Goal: Task Accomplishment & Management: Use online tool/utility

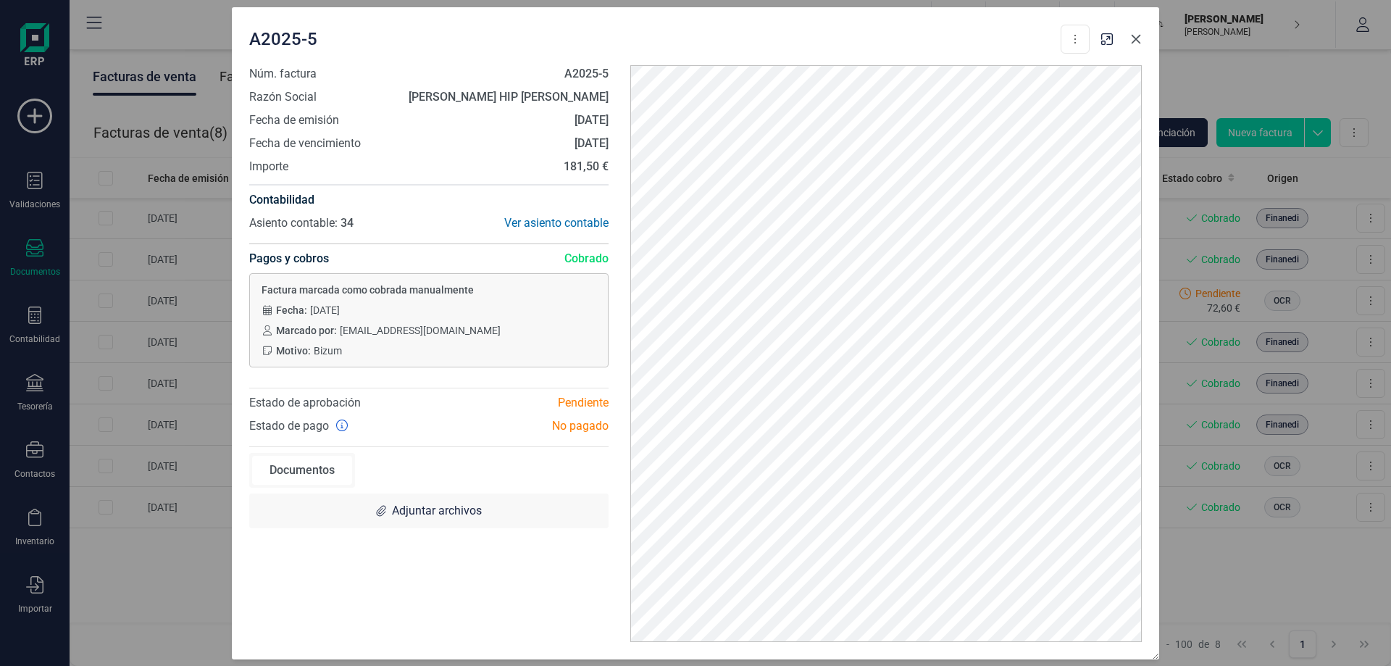
click at [1136, 38] on icon "button" at bounding box center [1135, 38] width 9 height 9
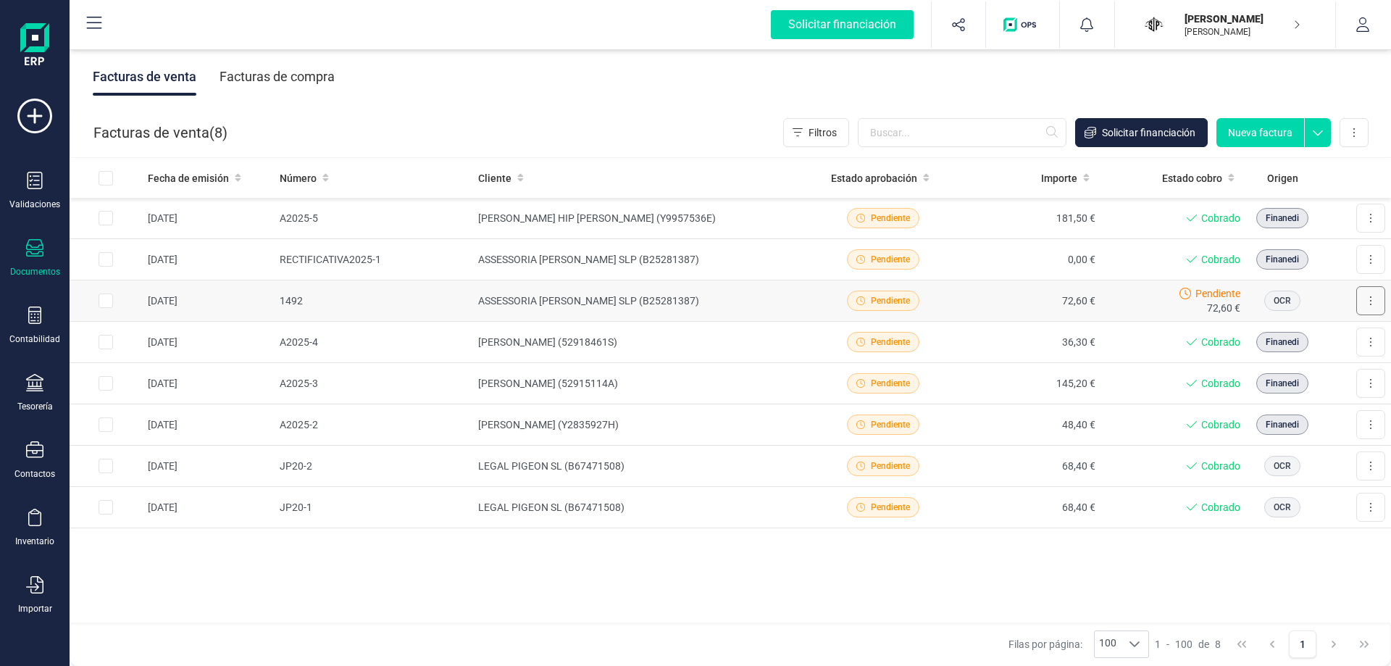
click at [1367, 294] on button at bounding box center [1370, 300] width 29 height 29
click at [930, 584] on div "Fecha de emisión Número Cliente Estado aprobación Importe Estado cobro Origen 0…" at bounding box center [730, 391] width 1321 height 466
click at [102, 303] on input "Row Selected 95c54774-b927-43be-add2-dc98de417cf7" at bounding box center [106, 300] width 14 height 14
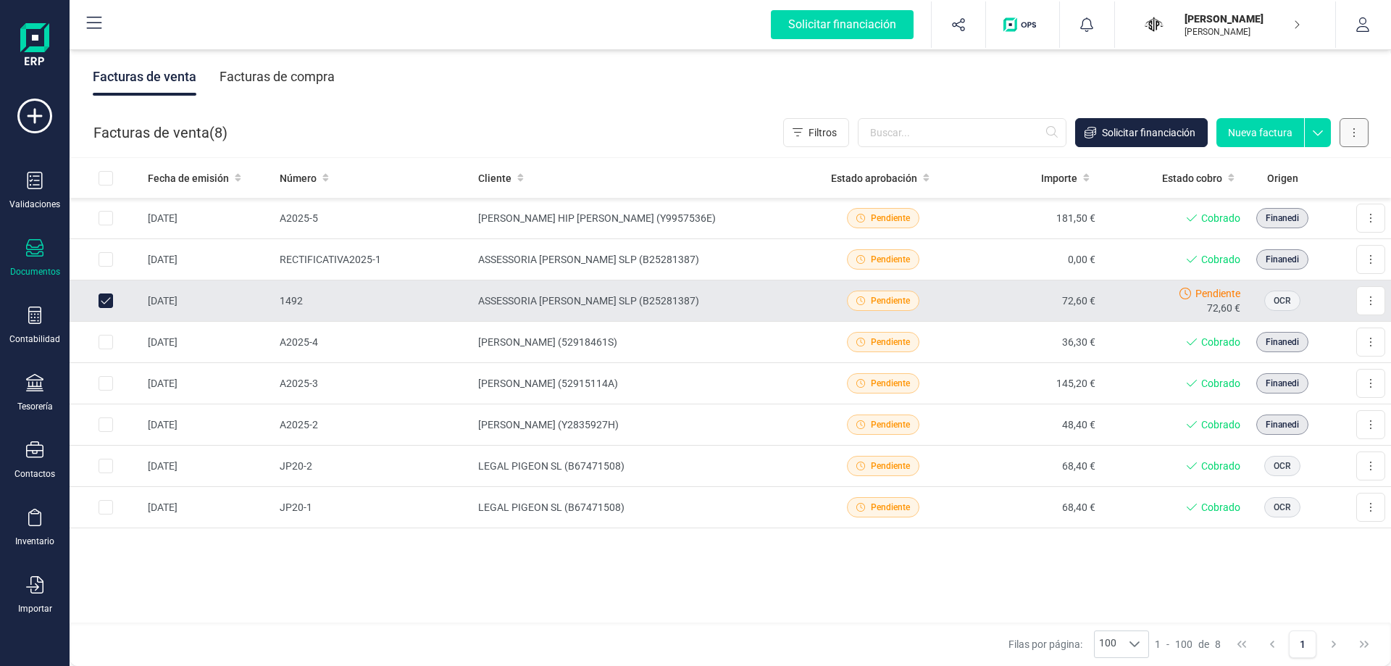
click at [1352, 128] on icon at bounding box center [1353, 133] width 3 height 12
click at [1102, 64] on div "Facturas de venta Facturas de compra" at bounding box center [730, 76] width 1321 height 61
click at [105, 295] on input "Row Unselected 95c54774-b927-43be-add2-dc98de417cf7" at bounding box center [106, 300] width 14 height 14
checkbox input "false"
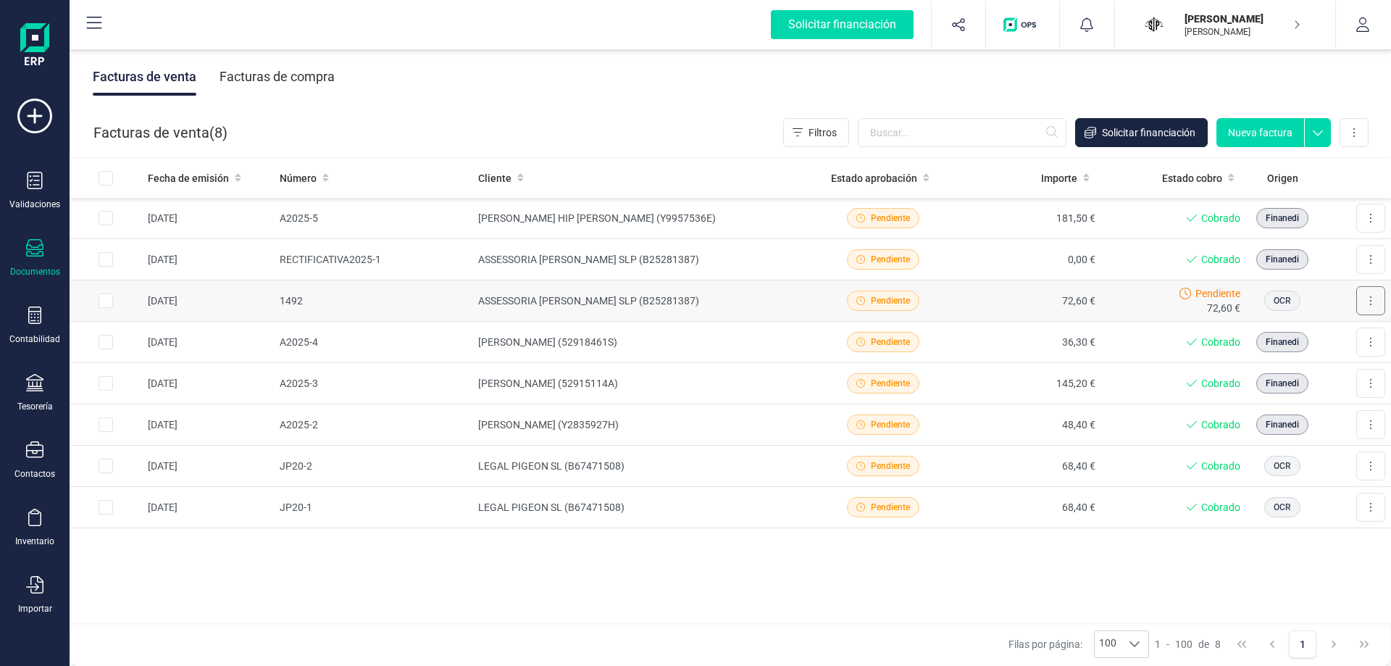
click at [1383, 296] on button at bounding box center [1370, 300] width 29 height 29
click at [713, 632] on div "Filas por página: 100 100 100 1 - 100 de 8 1" at bounding box center [730, 643] width 1321 height 43
click at [41, 119] on icon at bounding box center [34, 116] width 35 height 35
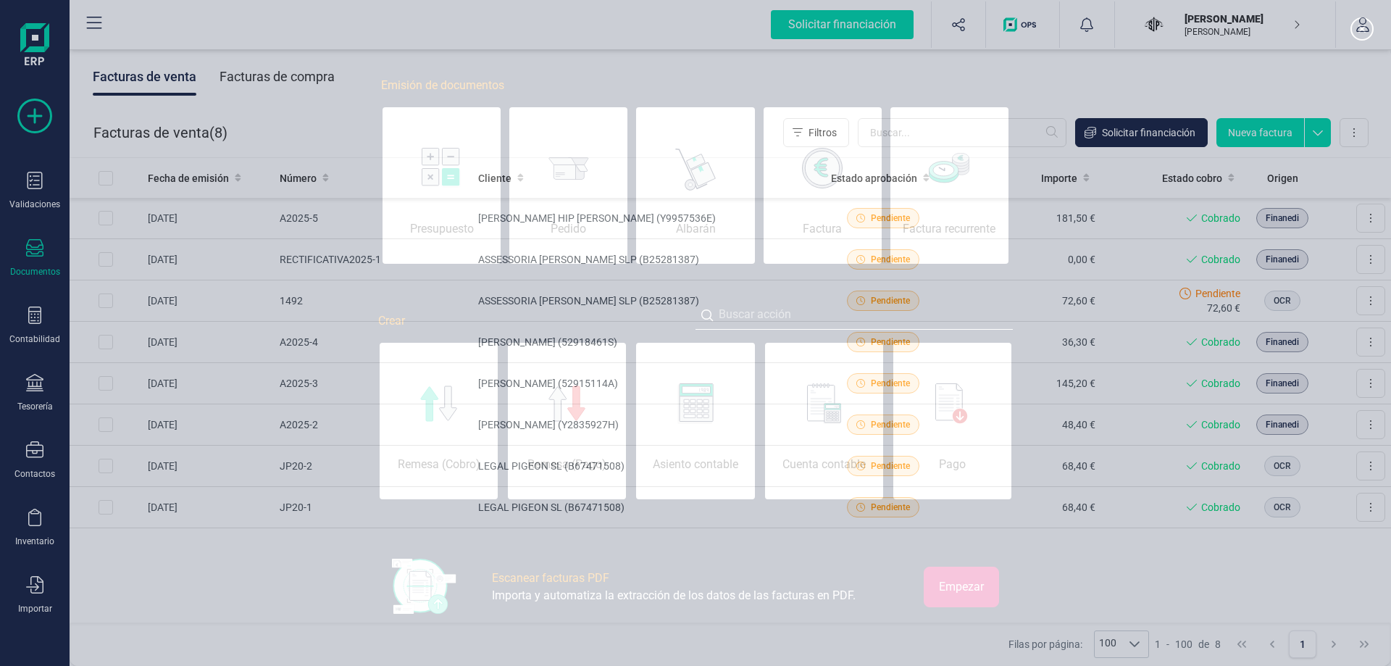
scroll to position [0, 72]
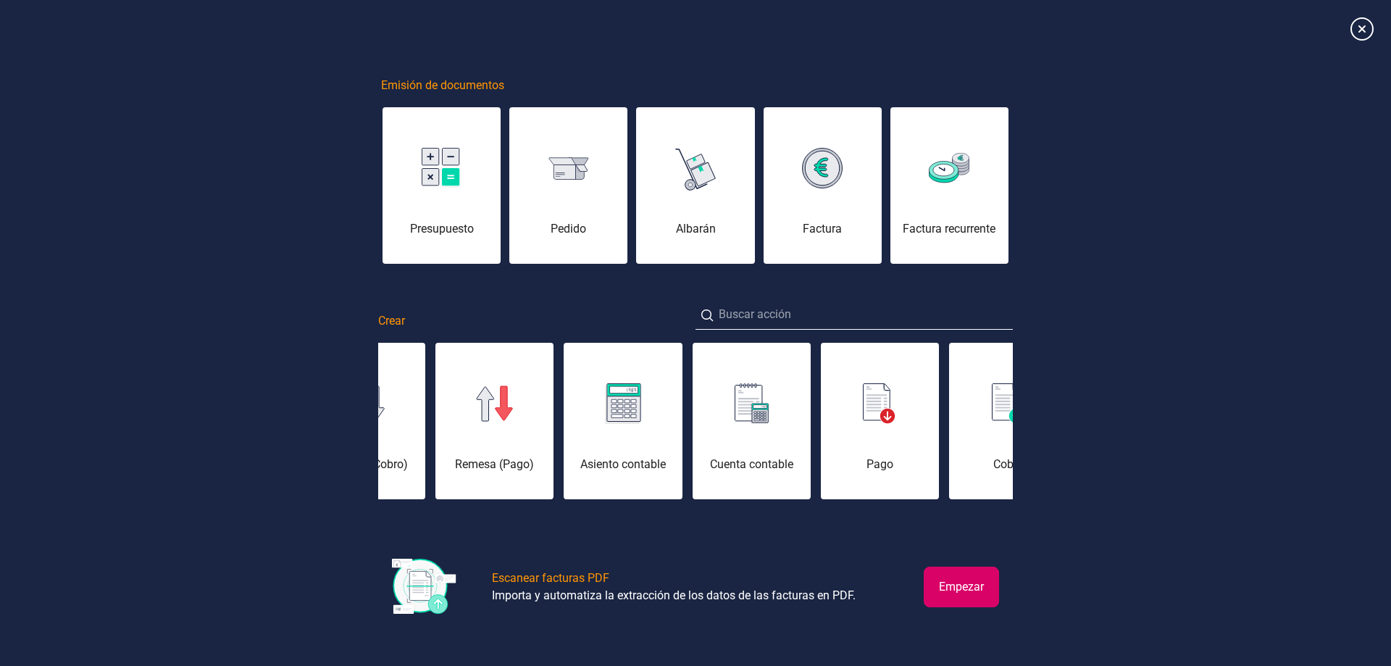
click at [1374, 30] on div at bounding box center [695, 29] width 1391 height 58
click at [1368, 30] on icon at bounding box center [1361, 28] width 25 height 25
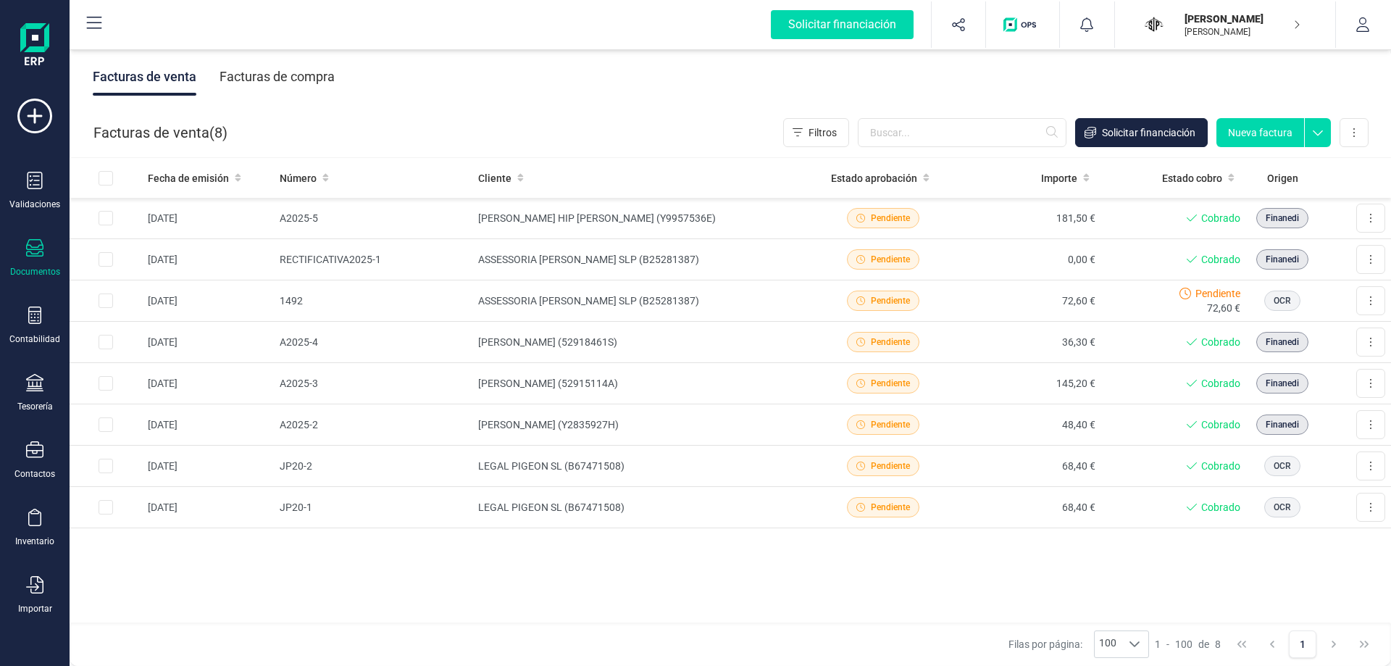
click at [247, 78] on div "Facturas de compra" at bounding box center [276, 77] width 115 height 38
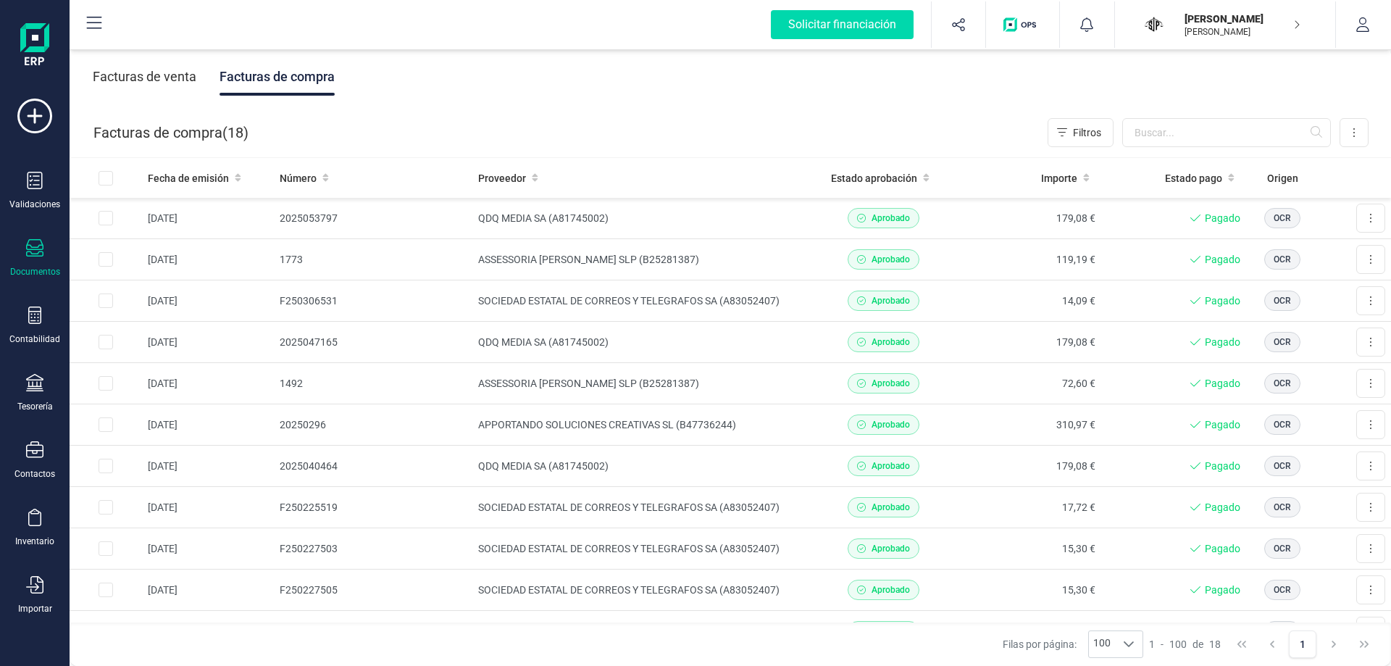
click at [123, 82] on div "Facturas de venta" at bounding box center [145, 77] width 104 height 38
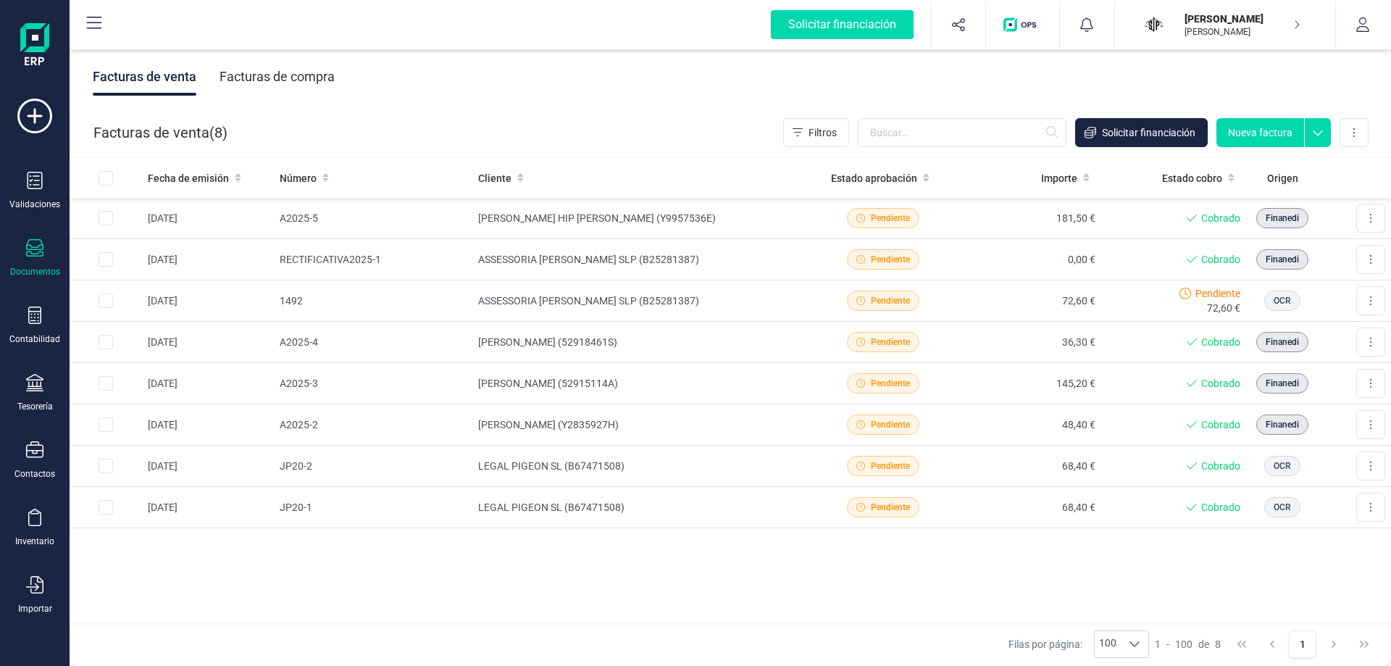
click at [303, 80] on div "Facturas de compra" at bounding box center [276, 77] width 115 height 38
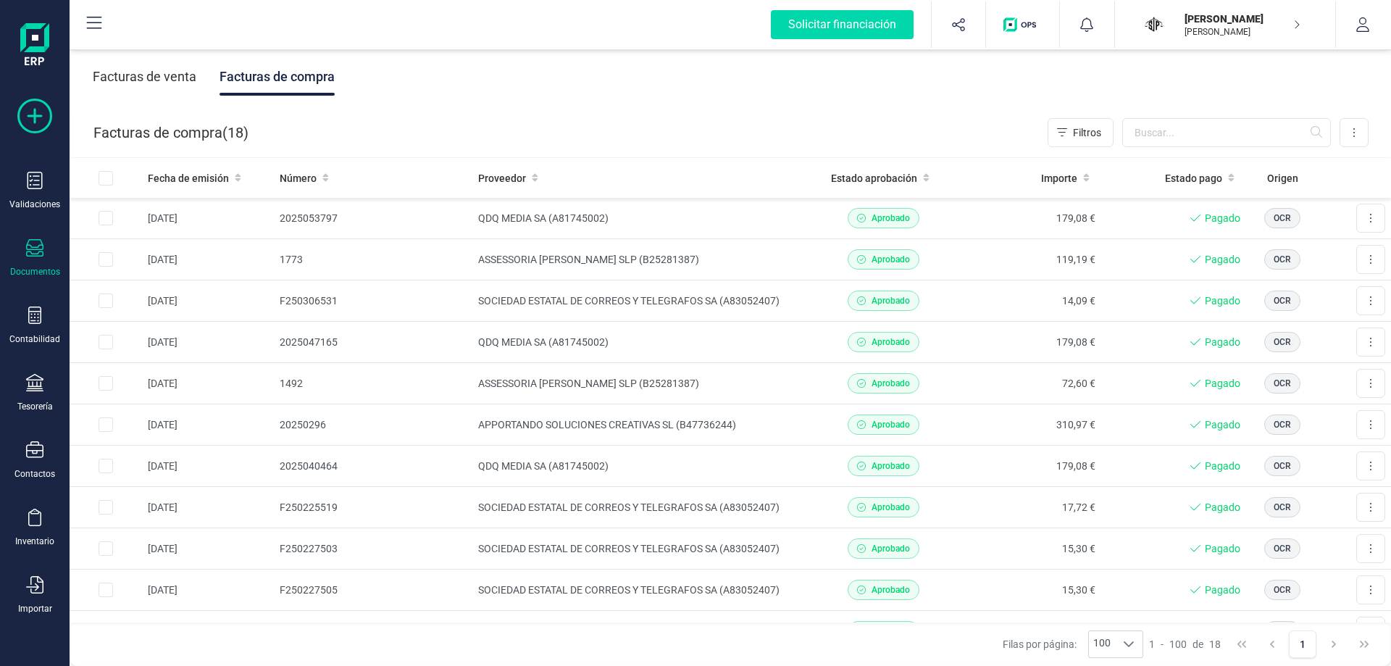
click at [24, 113] on icon at bounding box center [34, 116] width 35 height 35
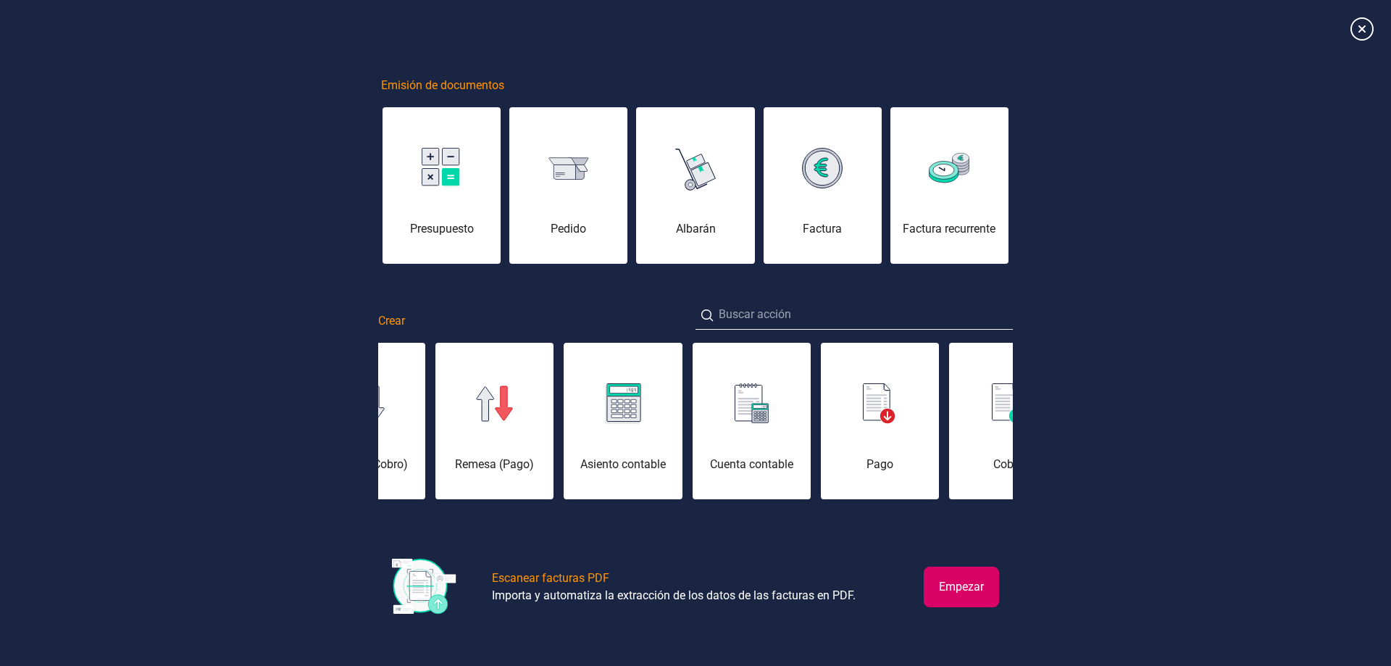
drag, startPoint x: 903, startPoint y: 586, endPoint x: 956, endPoint y: 581, distance: 53.1
click at [905, 585] on div "Empezar" at bounding box center [944, 586] width 109 height 56
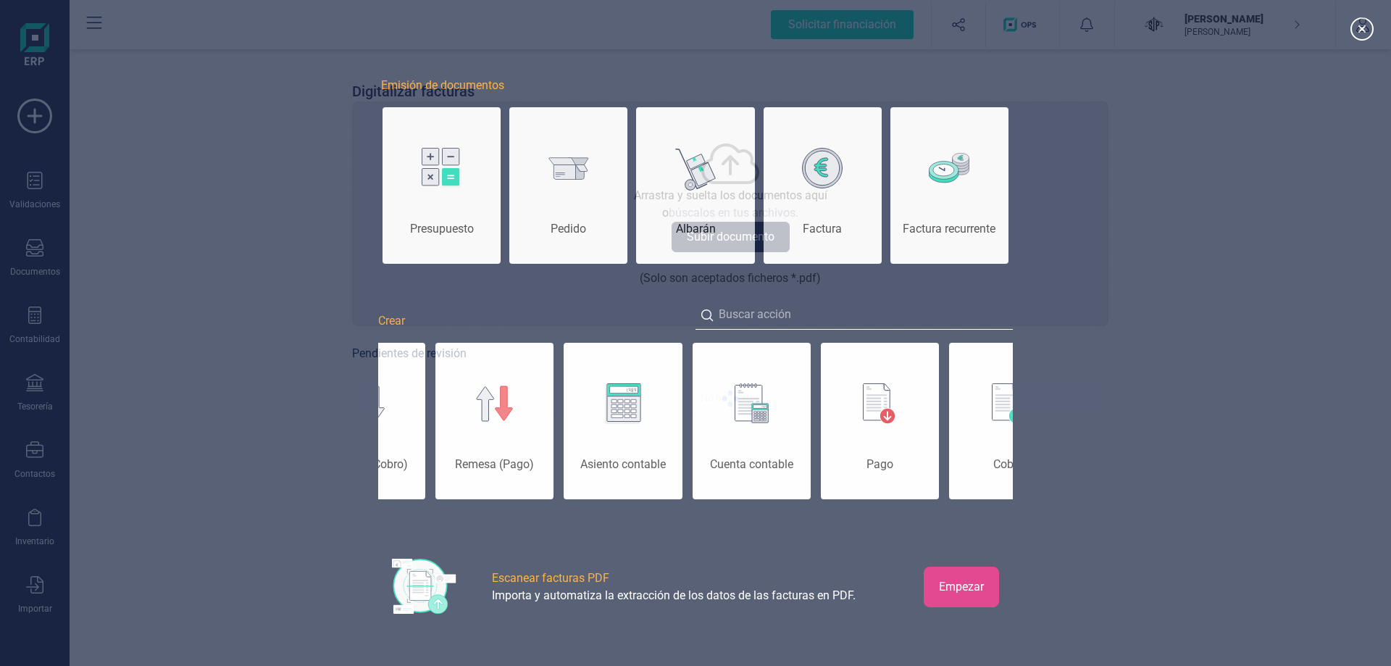
click at [956, 580] on button "Empezar" at bounding box center [960, 586] width 75 height 41
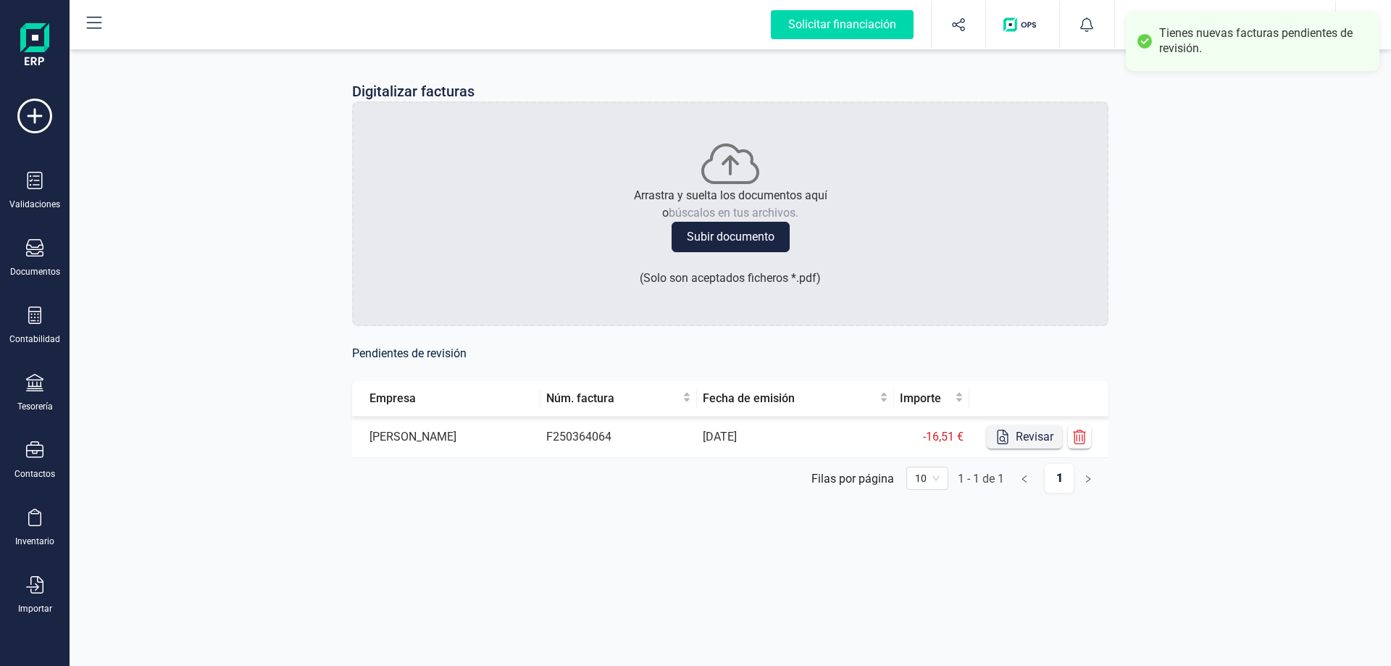
click at [1041, 437] on button "Revisar" at bounding box center [1024, 436] width 75 height 23
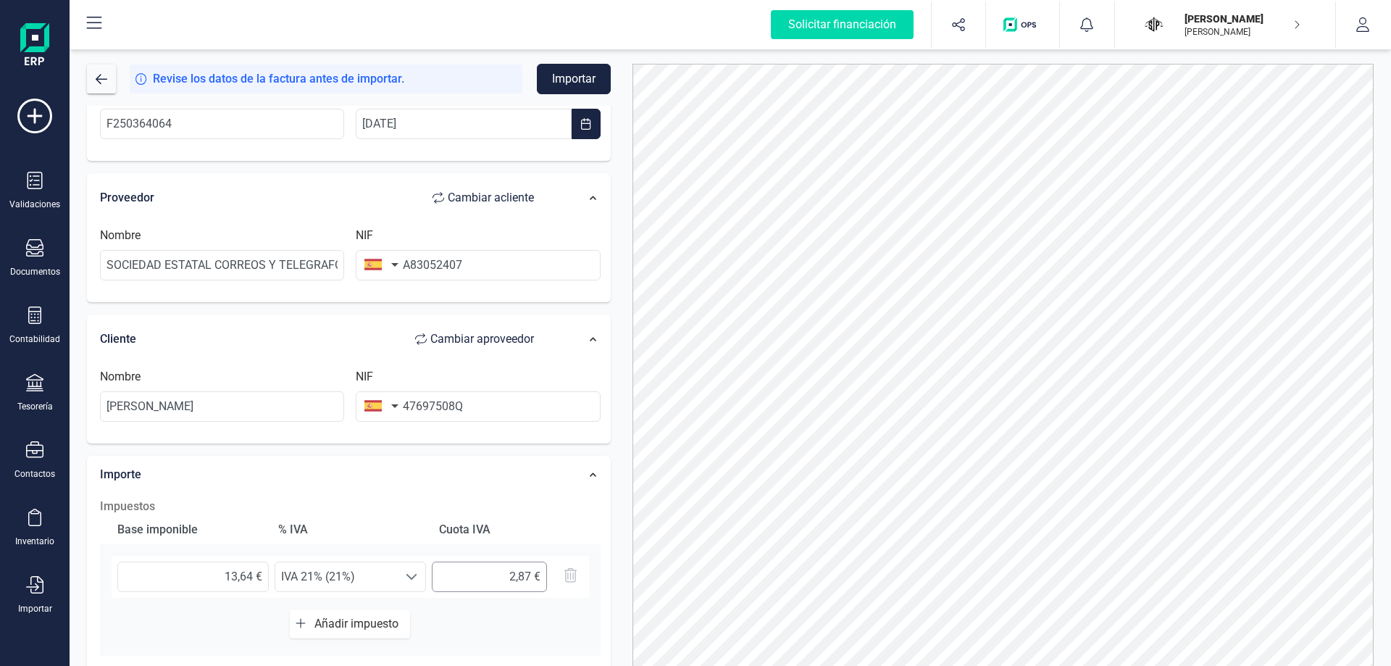
scroll to position [72, 0]
click at [574, 79] on button "Importar" at bounding box center [574, 79] width 74 height 30
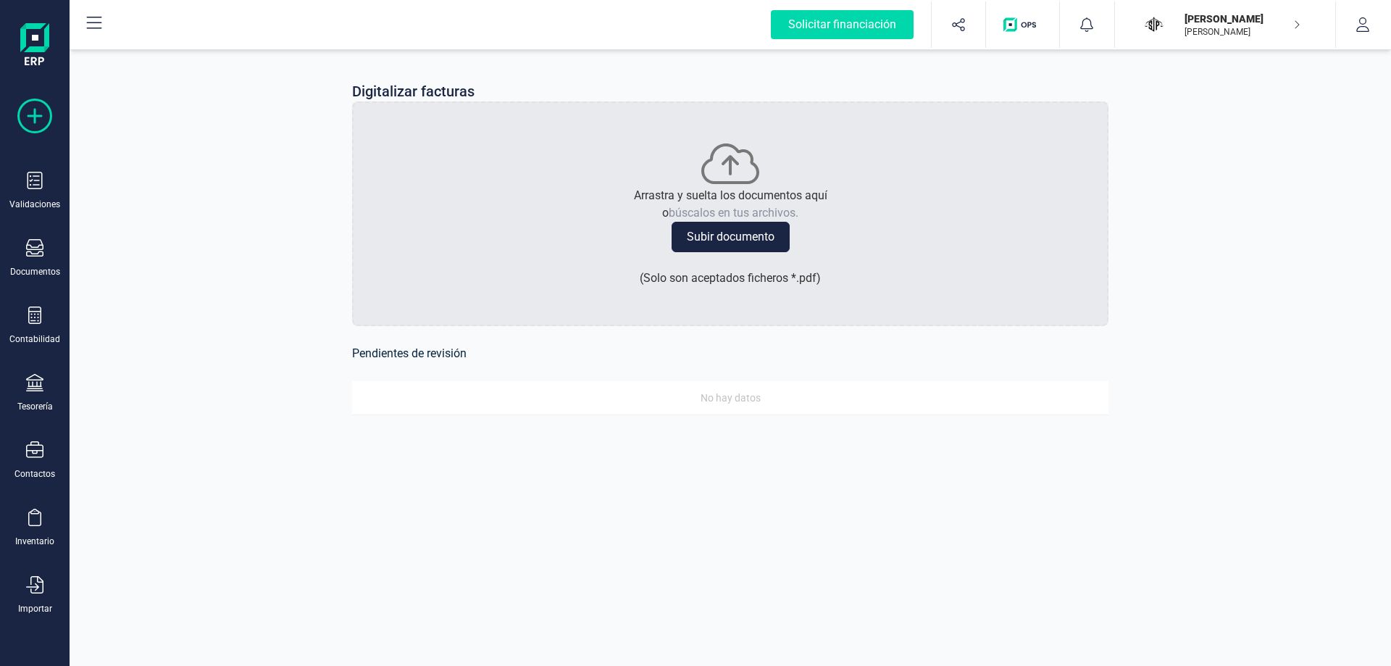
click at [24, 115] on icon at bounding box center [34, 116] width 35 height 35
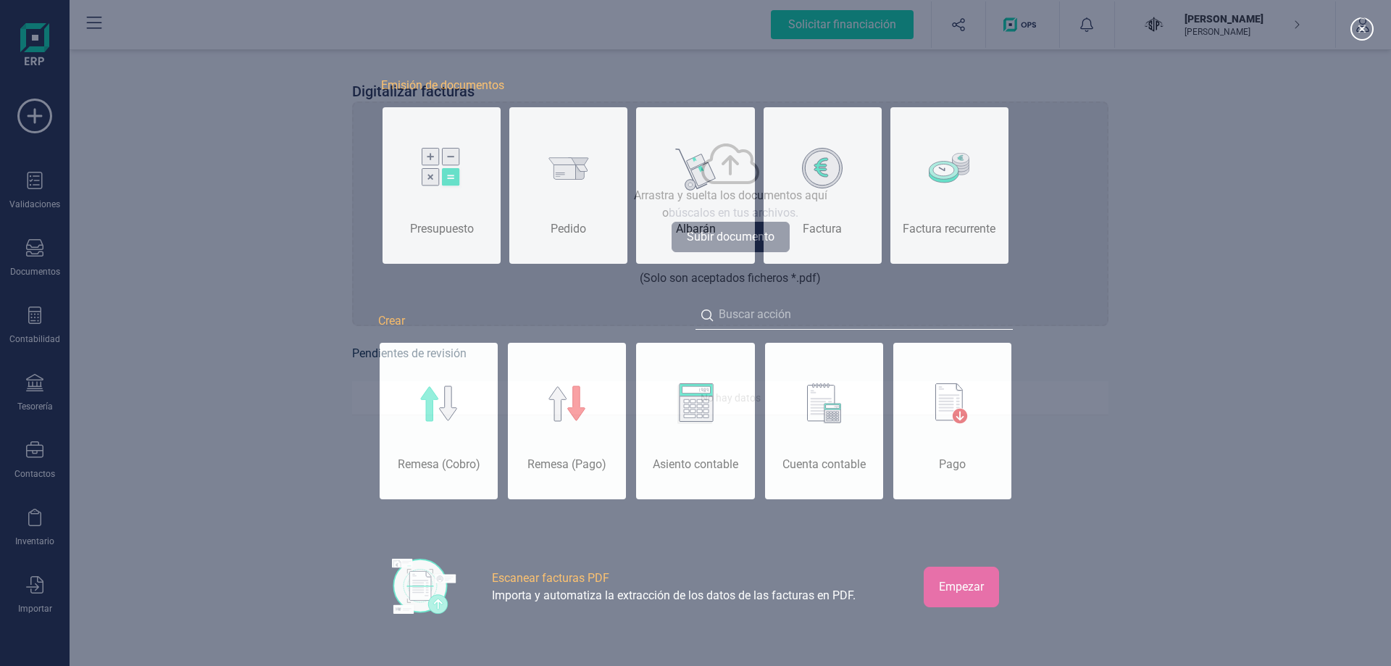
scroll to position [0, 72]
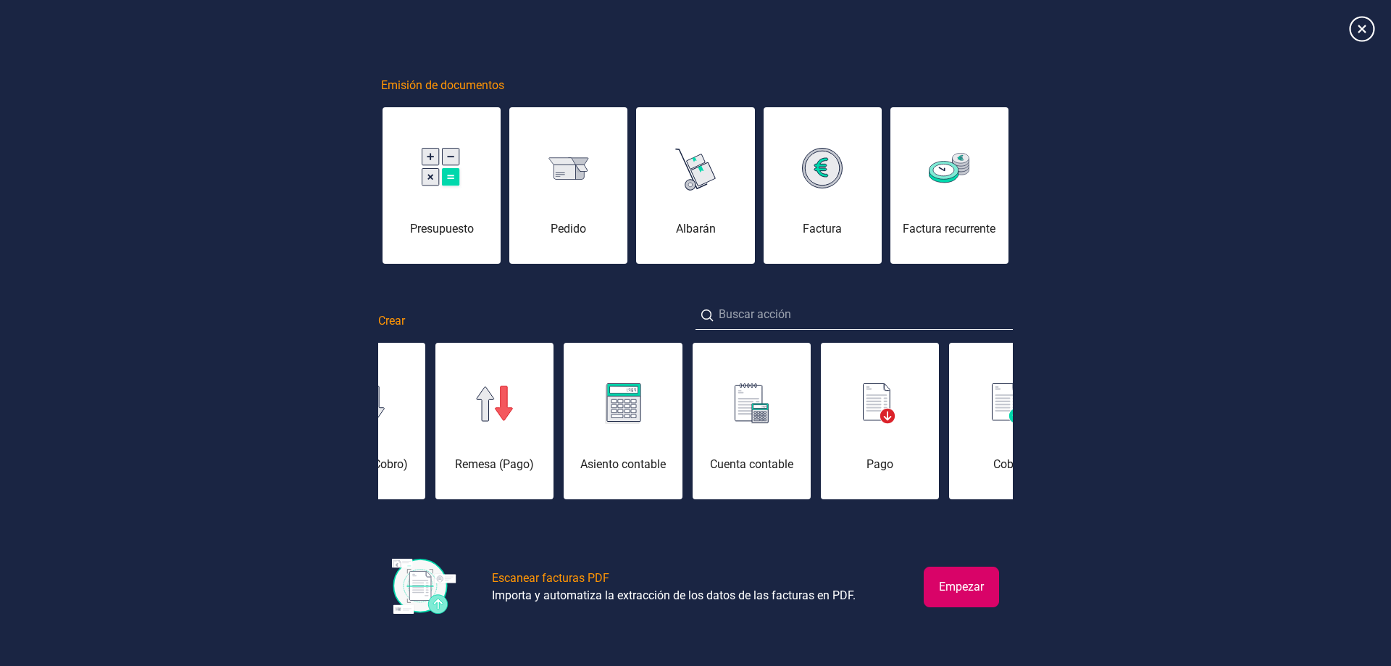
click at [1362, 25] on icon at bounding box center [1361, 28] width 25 height 25
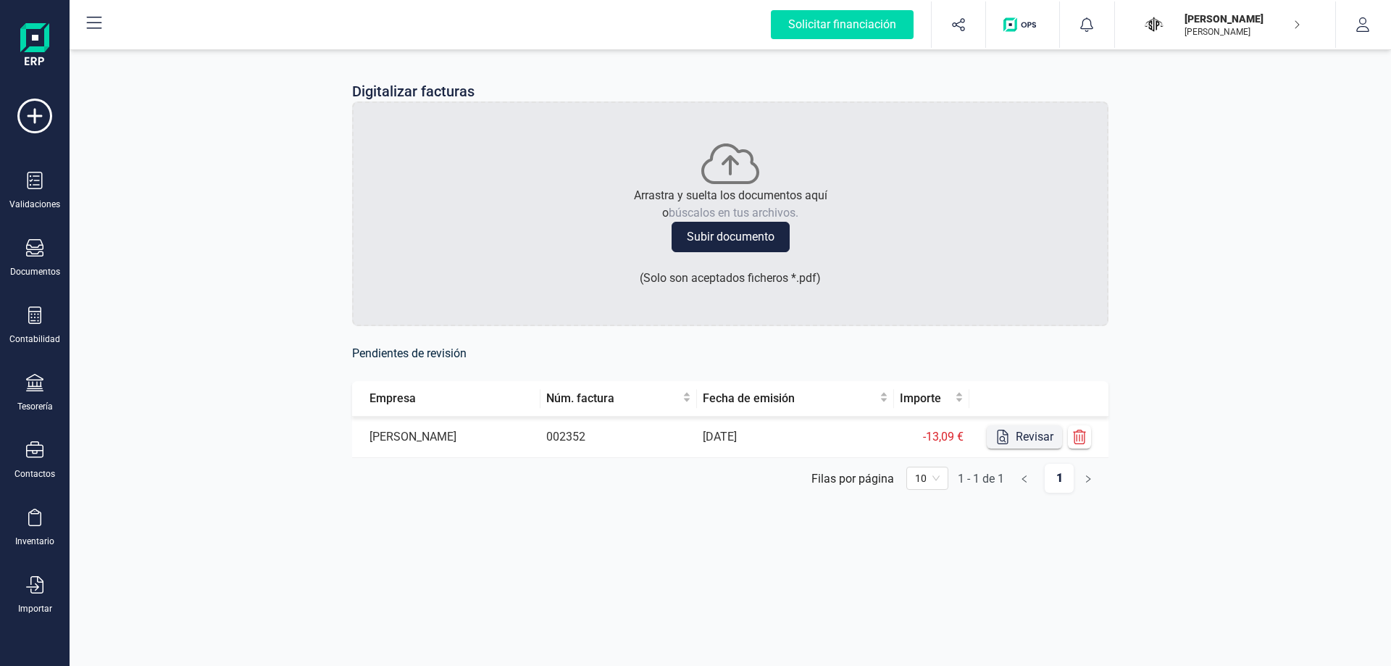
click at [1026, 434] on button "Revisar" at bounding box center [1024, 436] width 75 height 23
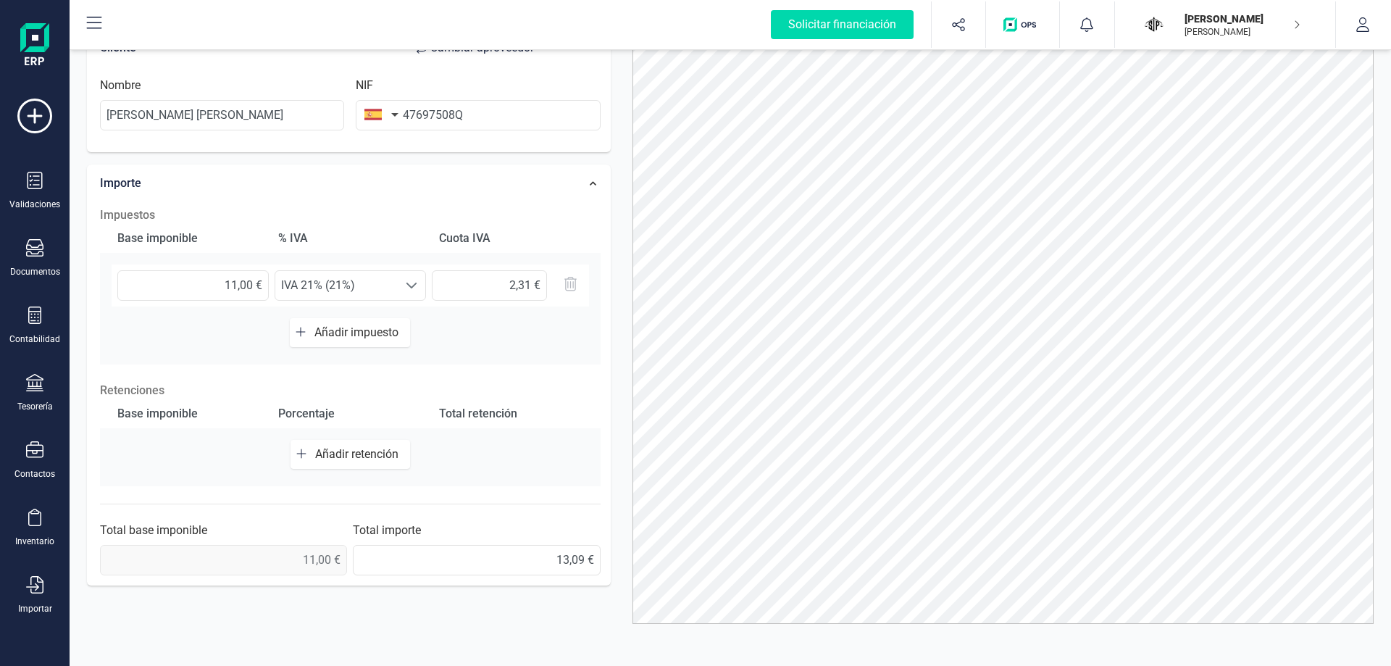
scroll to position [220, 0]
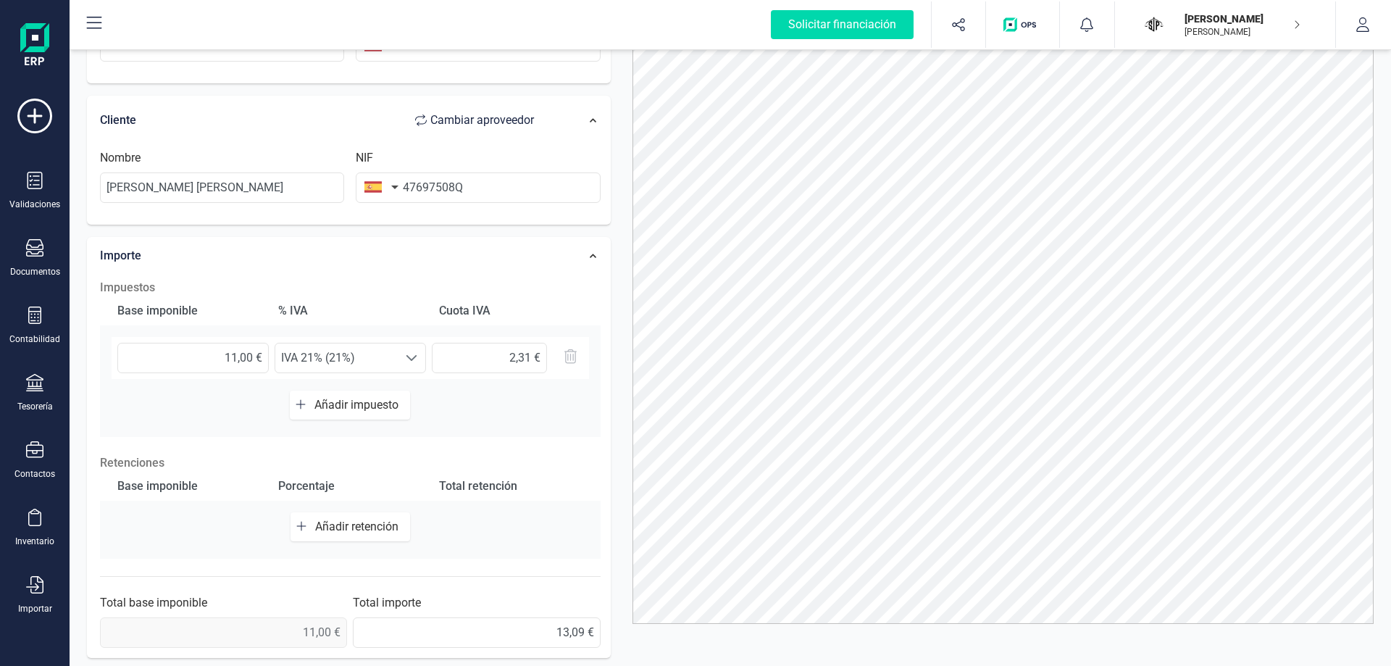
click at [376, 518] on button "Añadir retención" at bounding box center [350, 526] width 120 height 29
click at [333, 541] on span "Seleccione un %" at bounding box center [336, 533] width 122 height 29
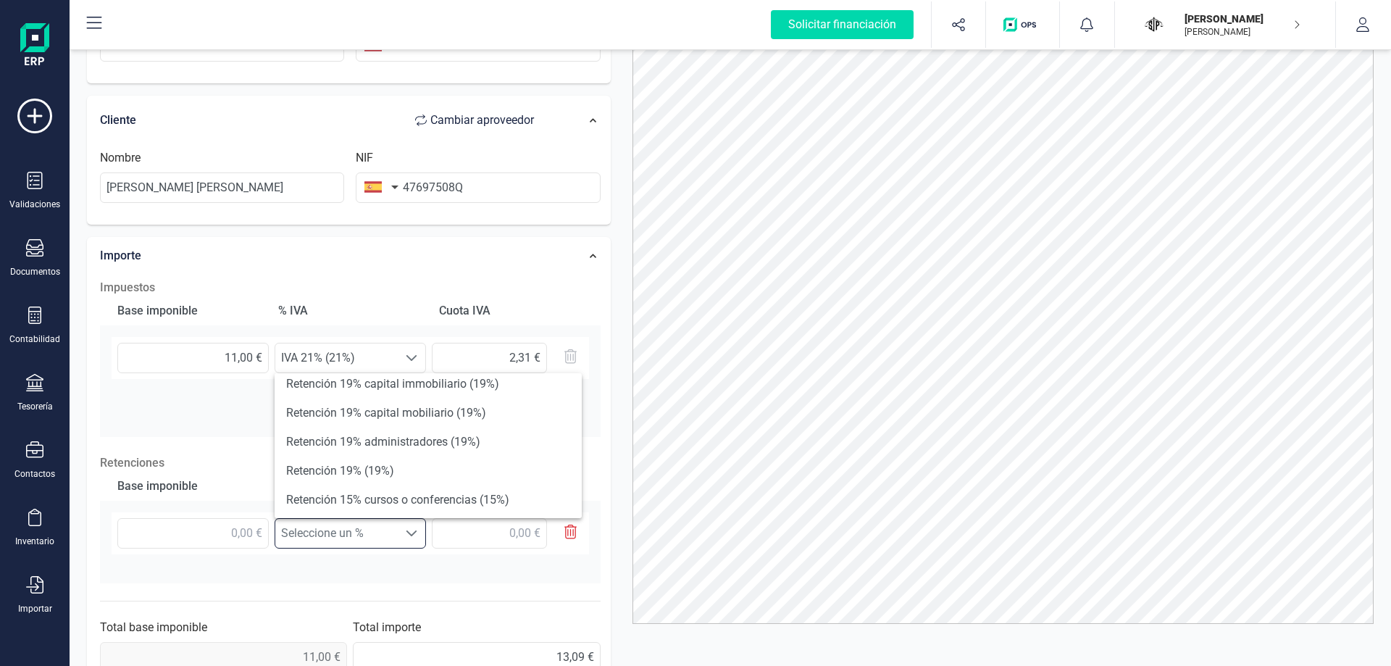
scroll to position [0, 0]
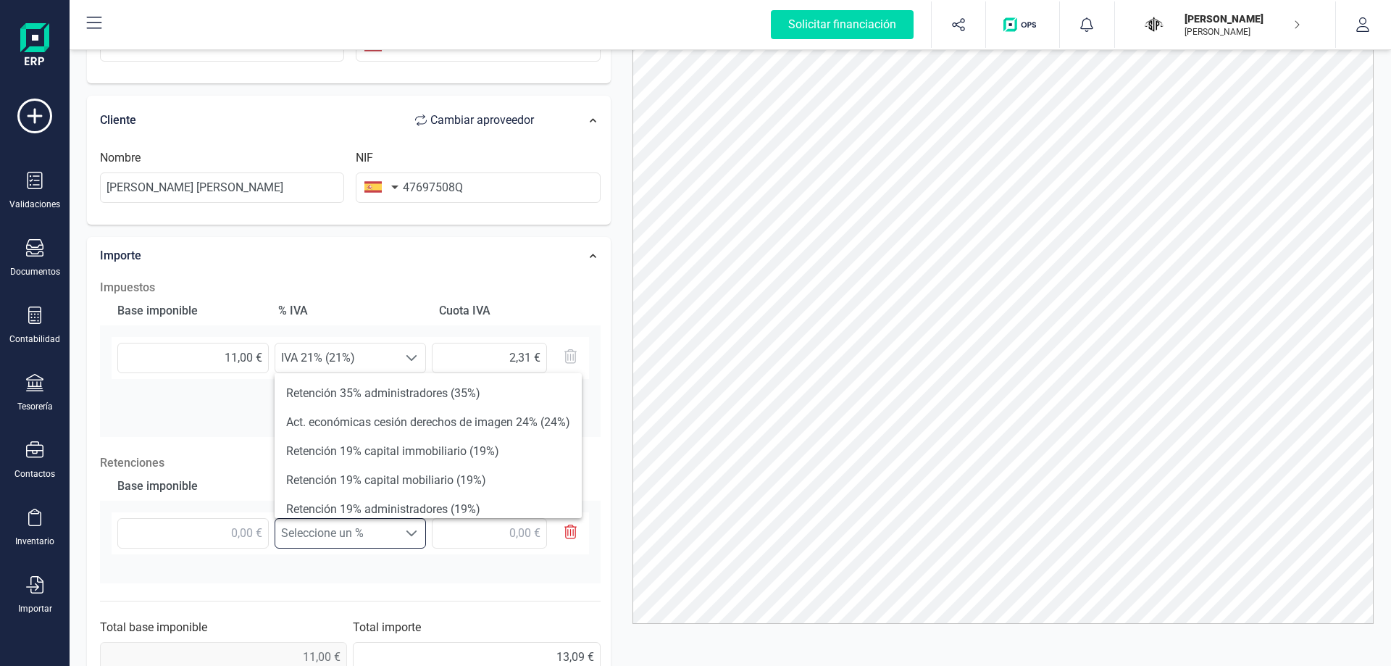
click at [154, 423] on div "Base imponible % IVA Cuota IVA 11,00 € Seleccione un % IVA 21% (21%) IVA 21% (2…" at bounding box center [350, 366] width 500 height 141
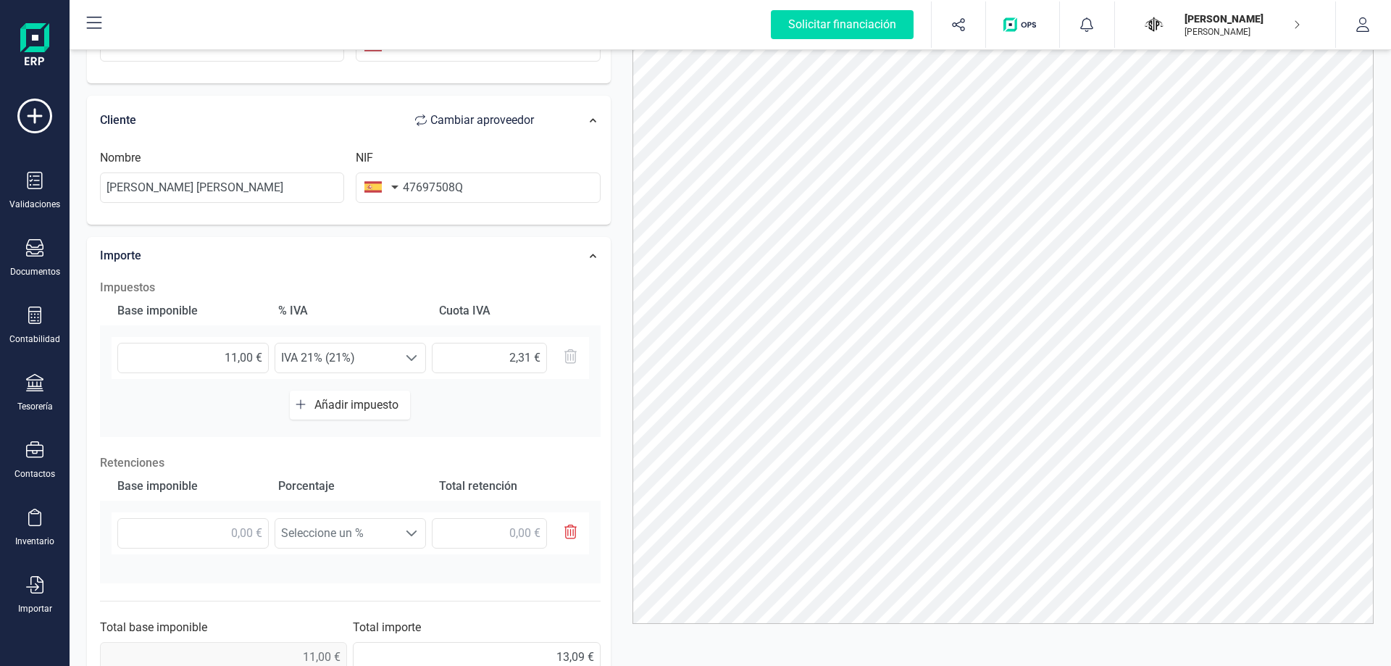
scroll to position [317, 0]
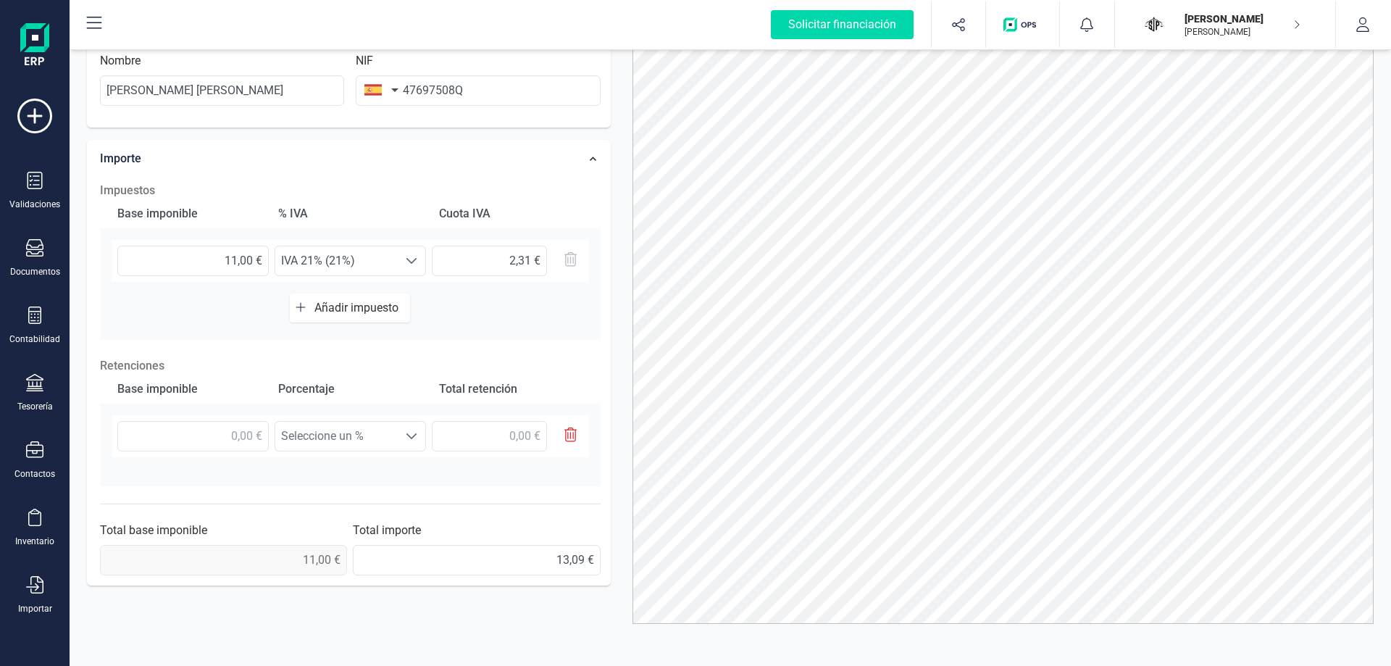
click at [346, 314] on button "Añadir impuesto" at bounding box center [350, 307] width 120 height 29
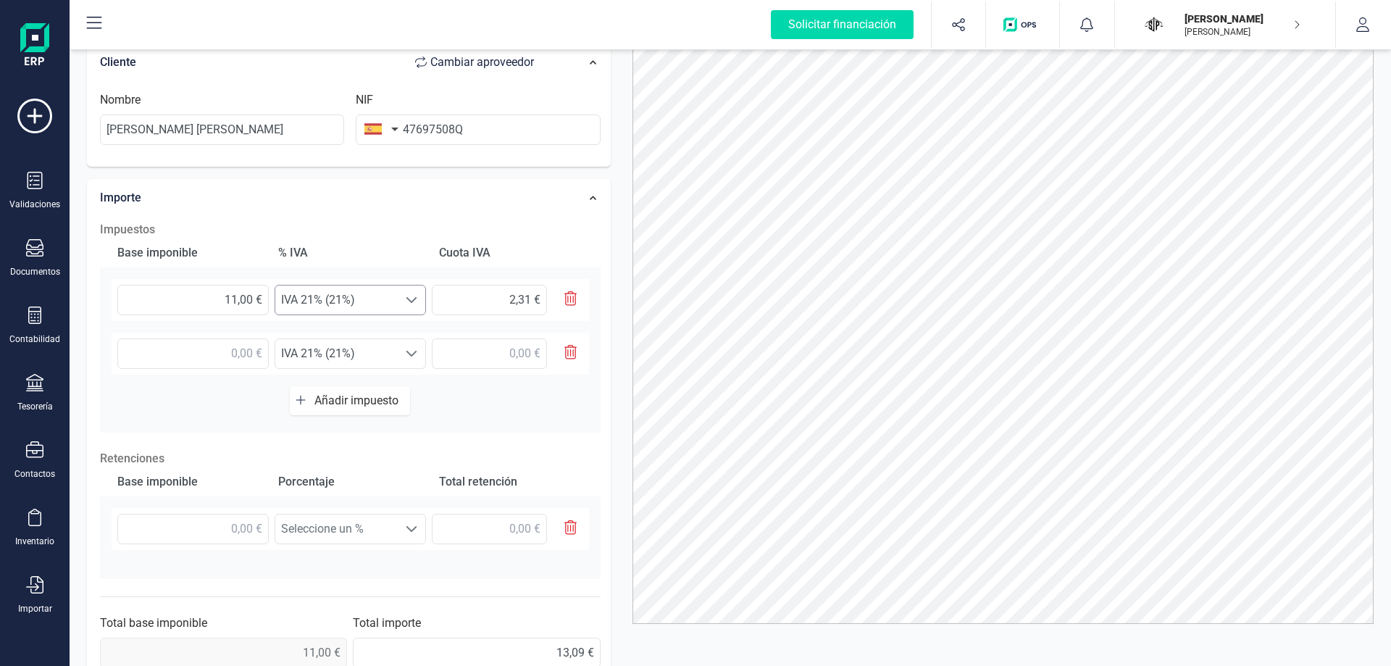
scroll to position [245, 0]
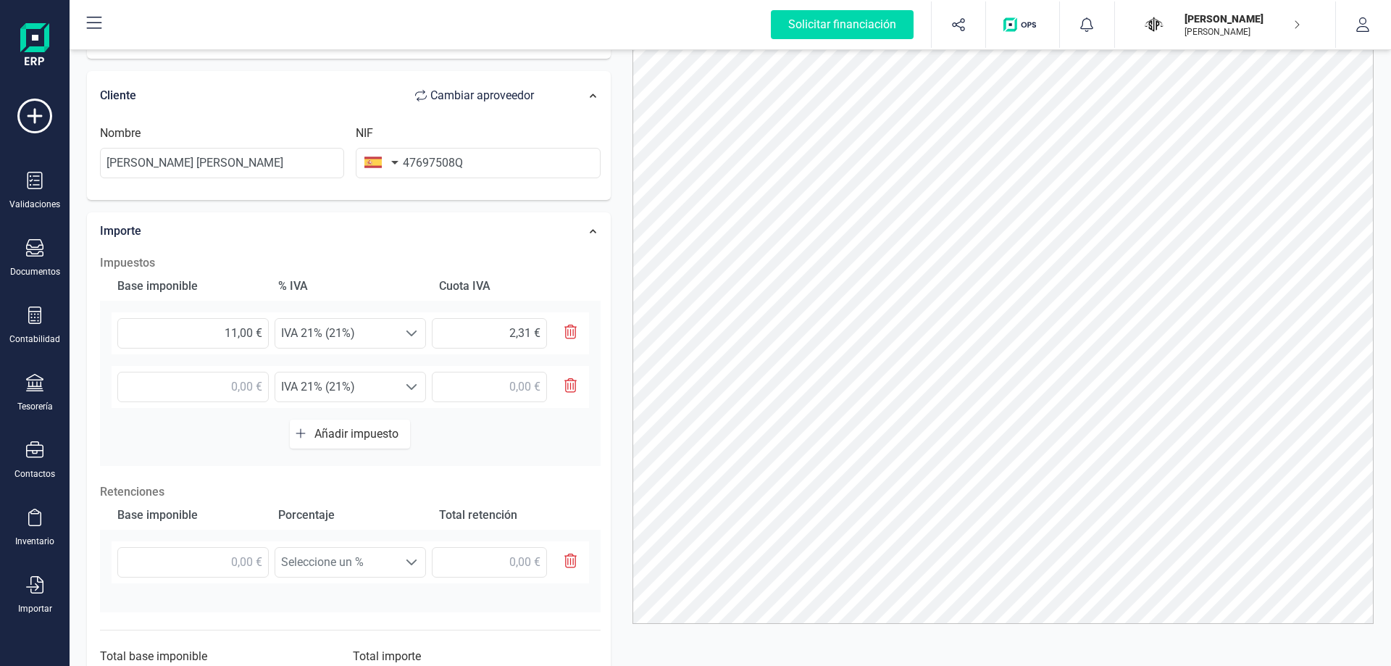
click at [369, 409] on div "Seleccione un % IVA 21% (21%) IVA 21% (21%)" at bounding box center [350, 393] width 500 height 54
click at [374, 348] on span "IVA 21% (21%)" at bounding box center [336, 333] width 122 height 29
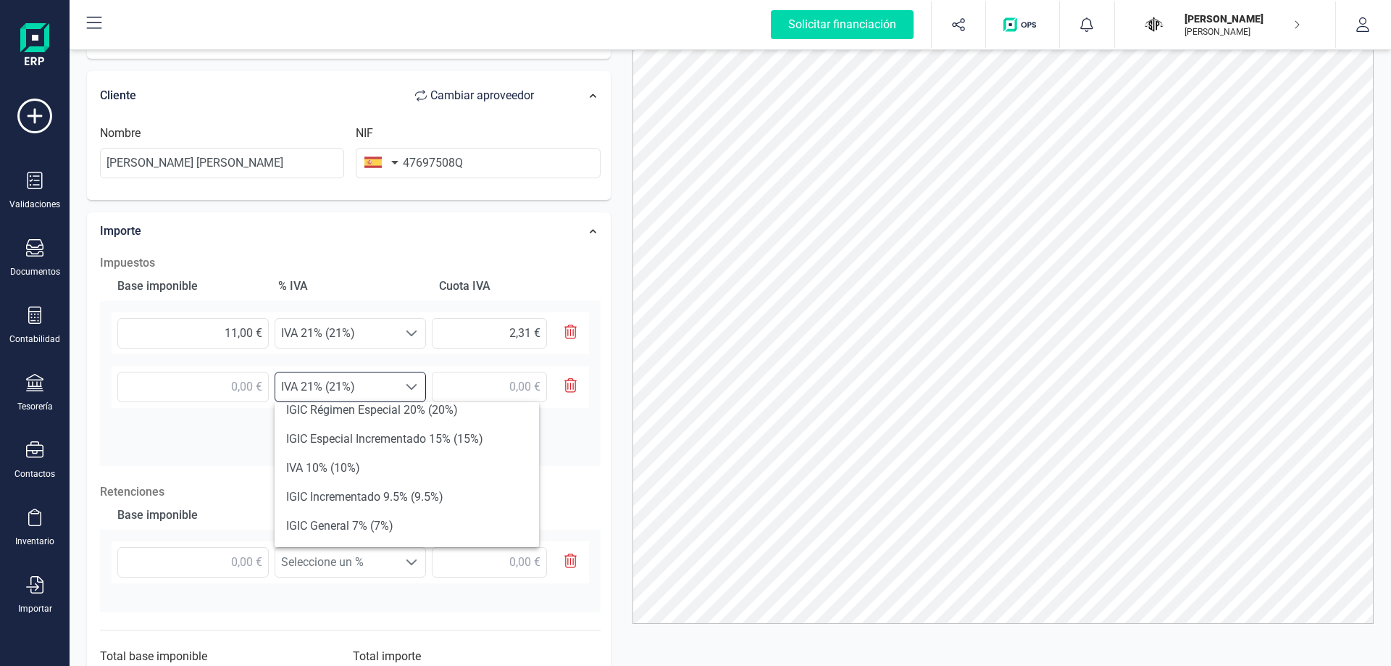
scroll to position [0, 0]
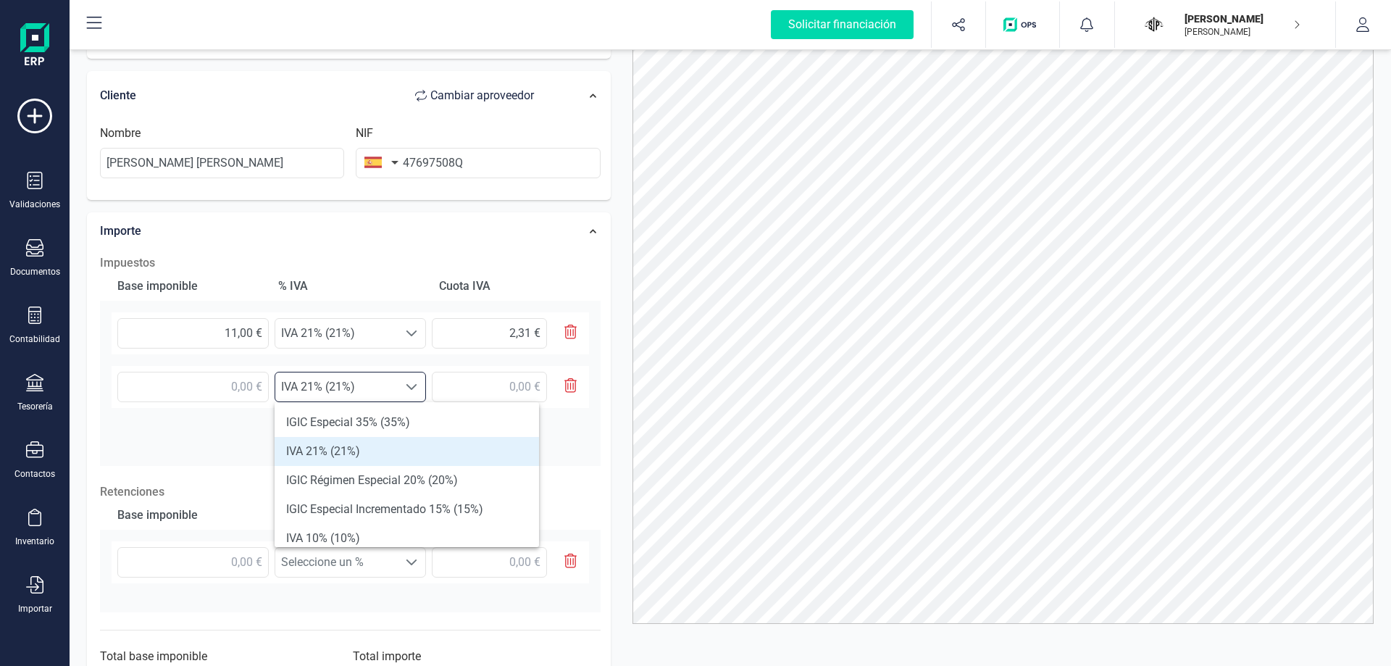
click at [568, 383] on icon "button" at bounding box center [570, 385] width 13 height 14
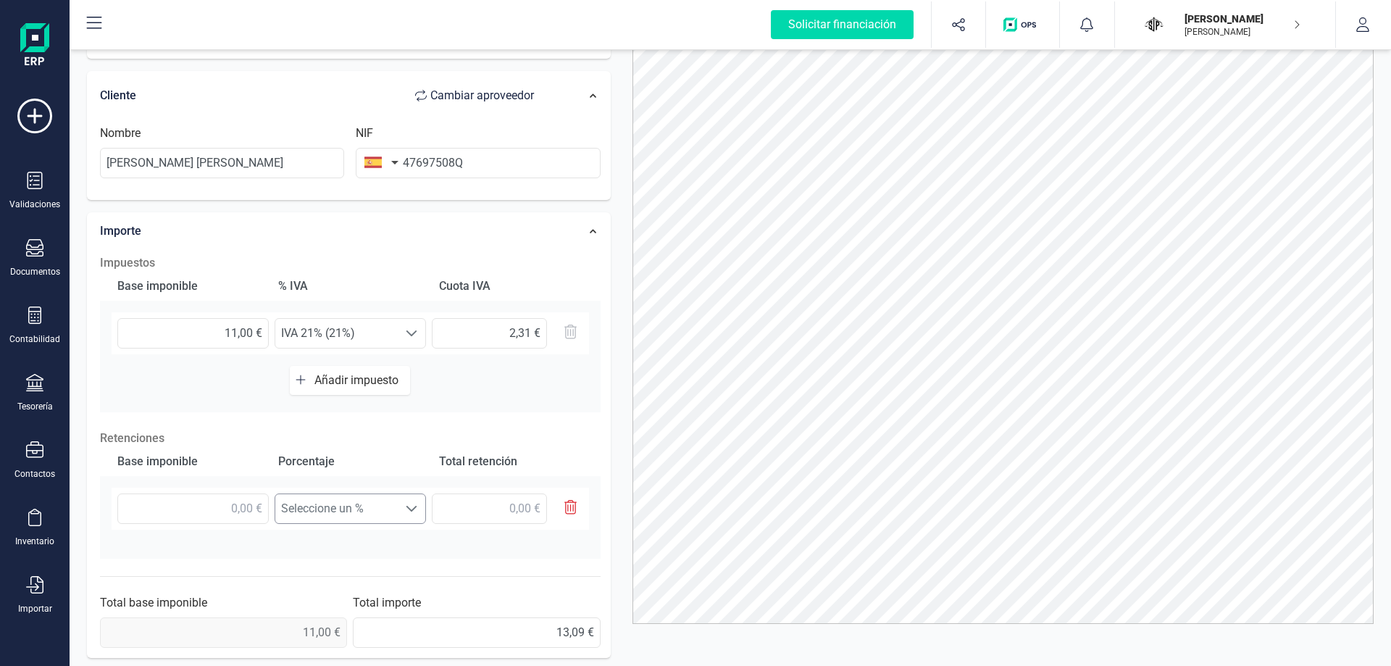
click at [351, 506] on span "Seleccione un %" at bounding box center [336, 508] width 122 height 29
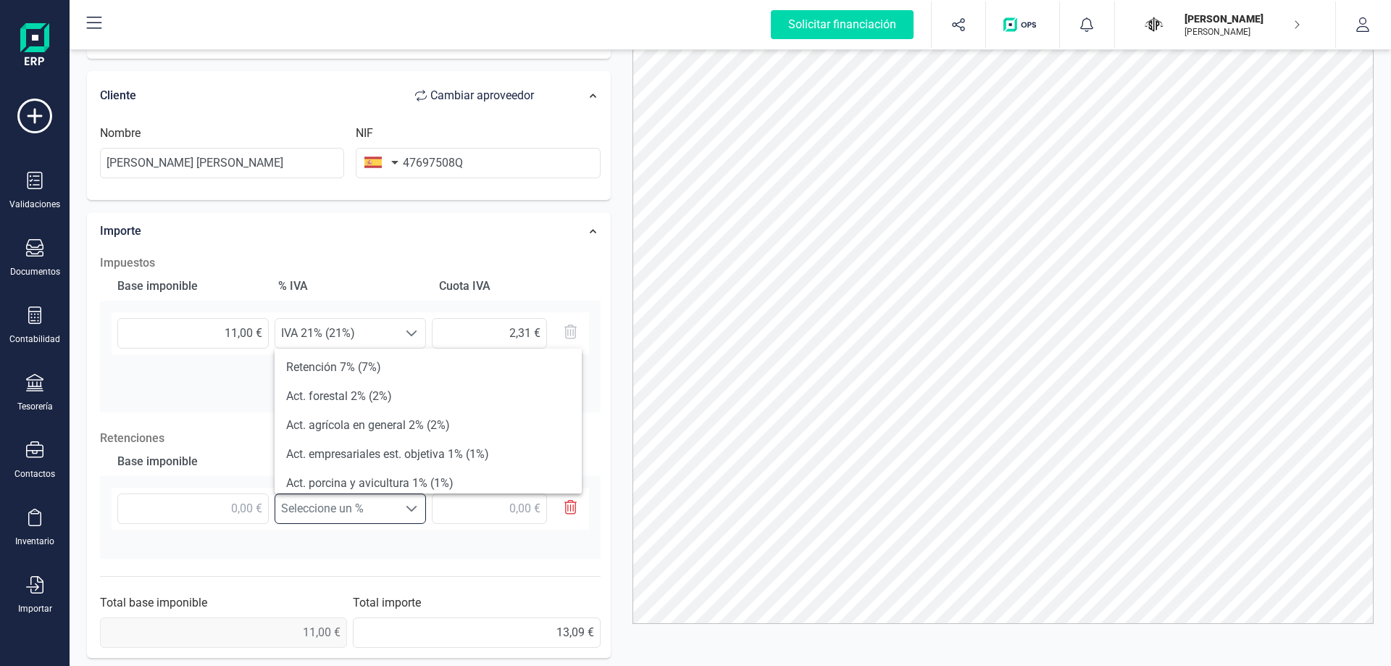
scroll to position [243, 0]
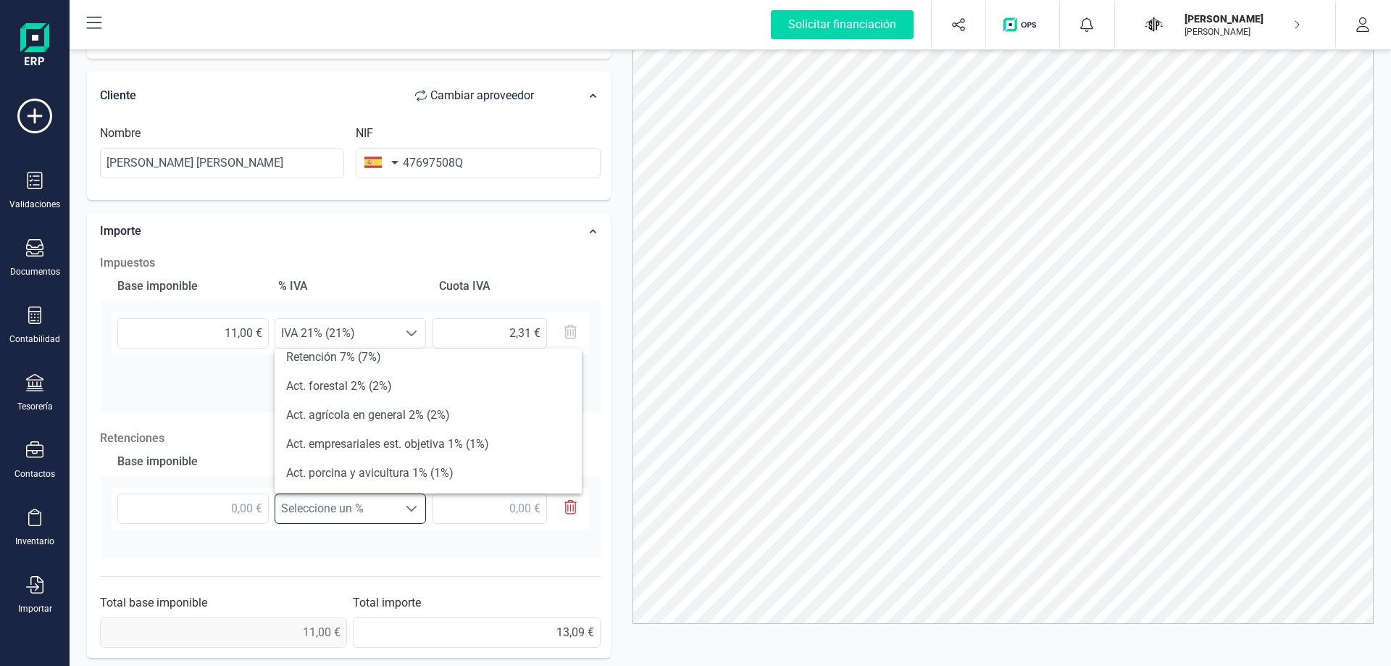
drag, startPoint x: 175, startPoint y: 369, endPoint x: 356, endPoint y: 428, distance: 190.3
click at [175, 370] on div "Base imponible % IVA Cuota IVA 11,00 € Seleccione un % IVA 21% (21%) IVA 21% (2…" at bounding box center [350, 342] width 500 height 141
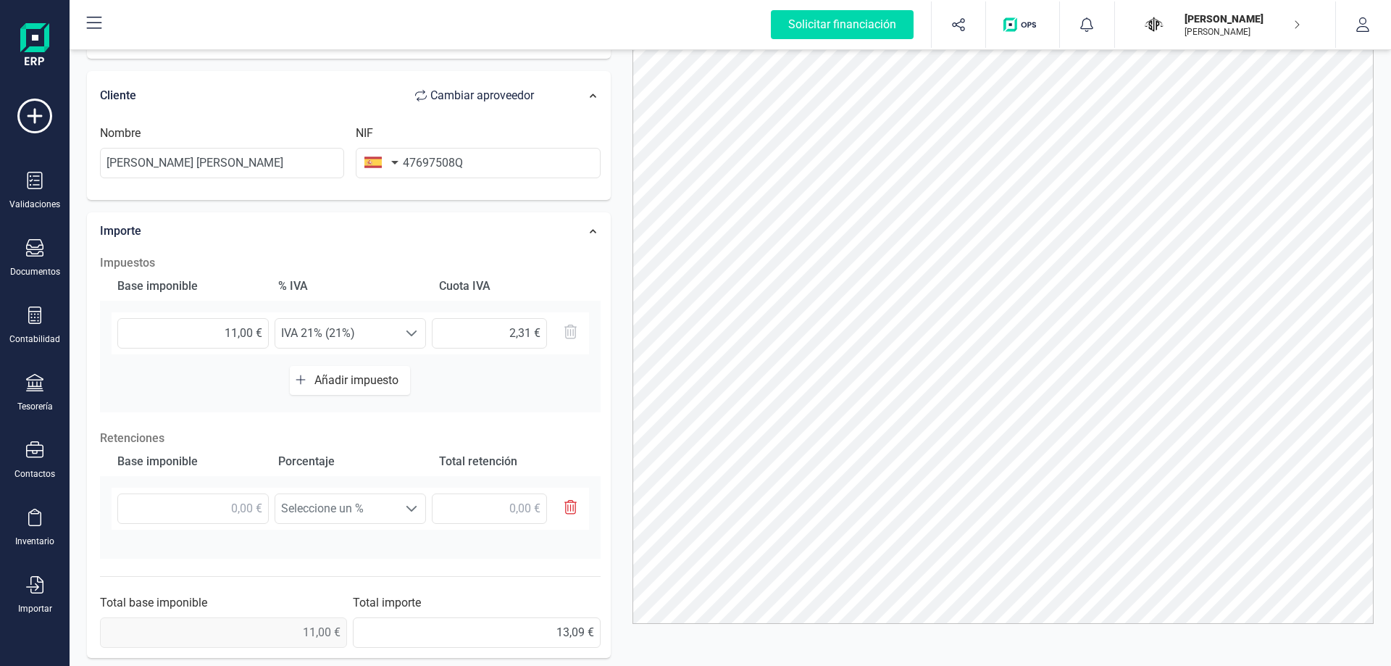
click at [567, 515] on button "button" at bounding box center [565, 508] width 36 height 30
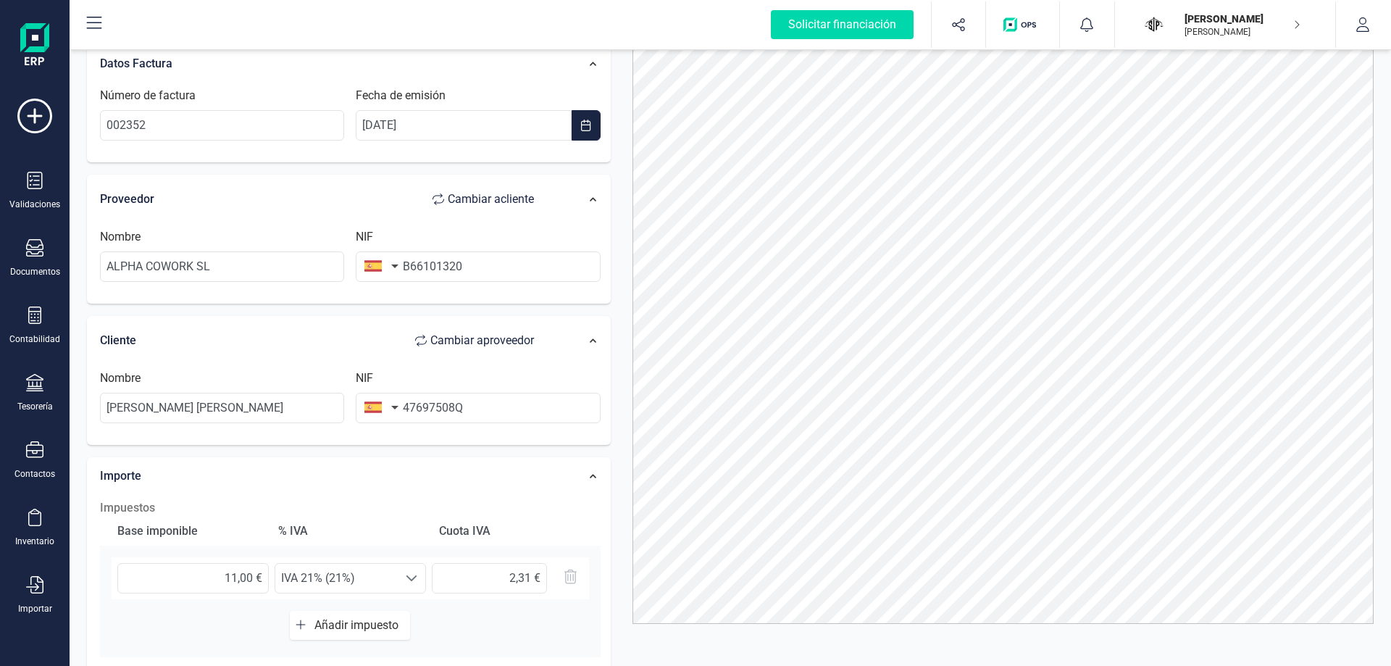
scroll to position [0, 0]
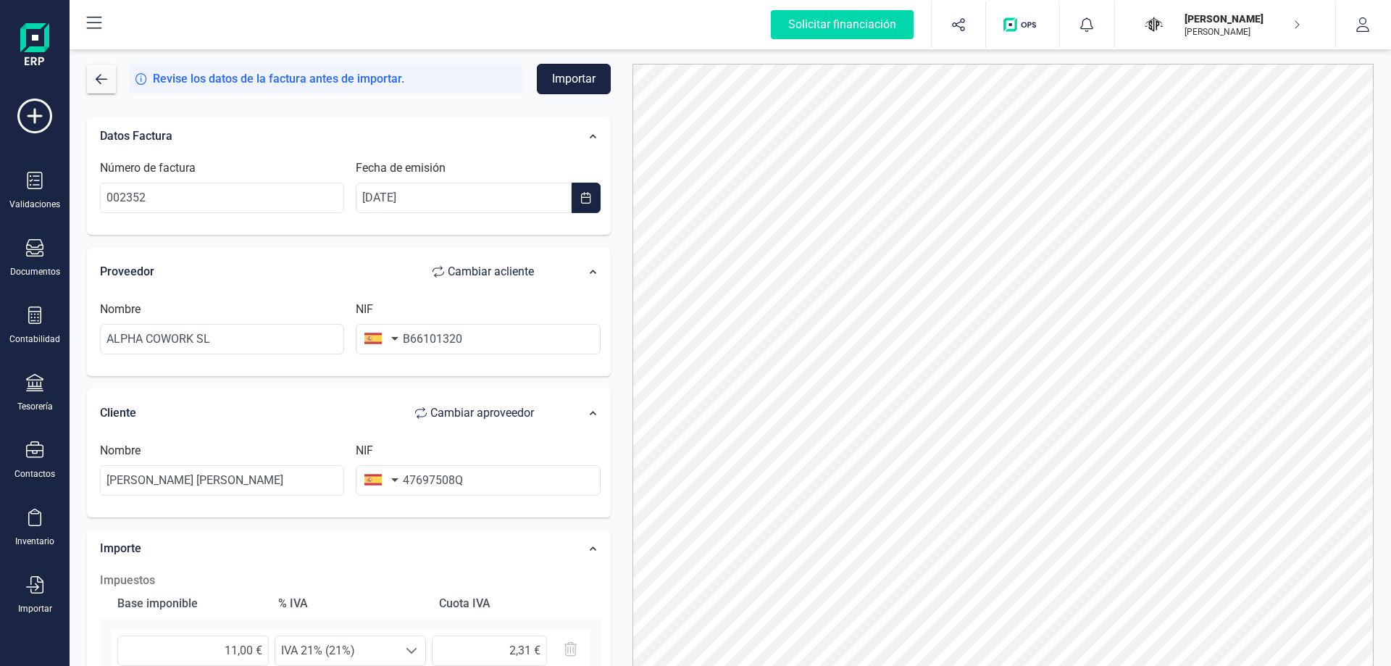
click at [585, 83] on button "Importar" at bounding box center [574, 79] width 74 height 30
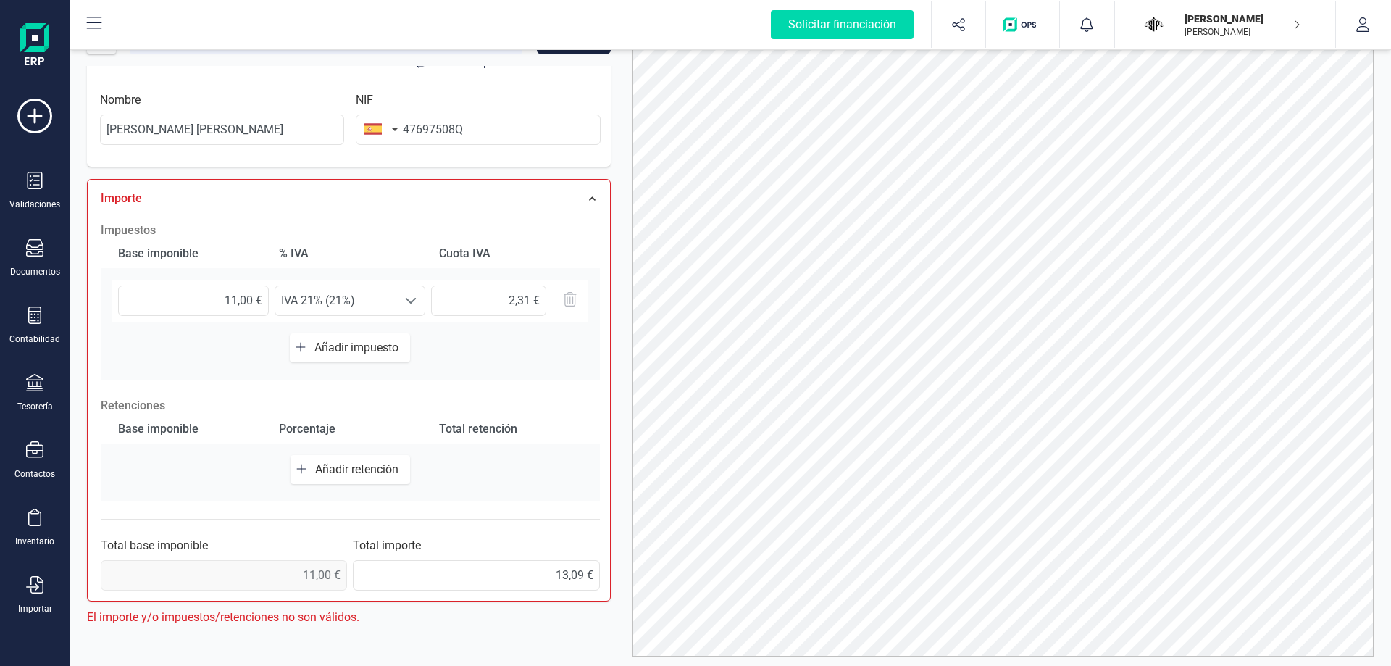
scroll to position [72, 0]
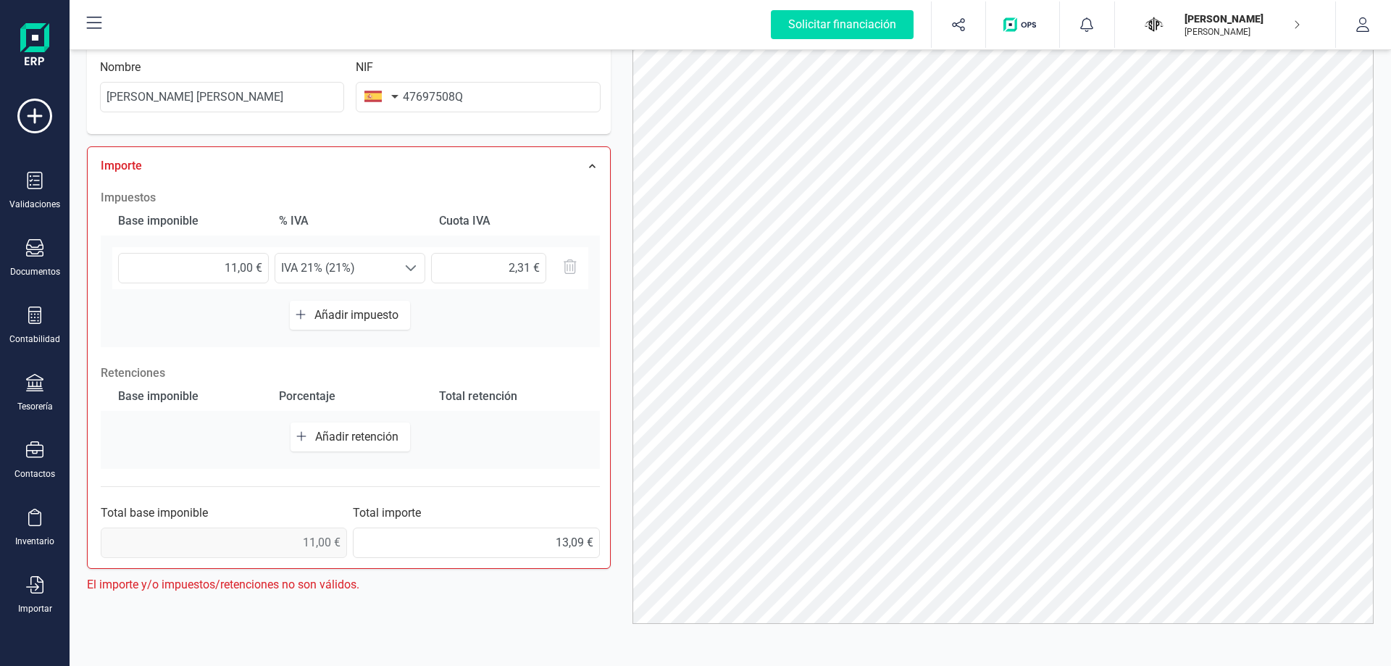
click at [559, 305] on div "Base imponible % IVA Cuota IVA 11,00 € Seleccione un % IVA 21% (21%) IVA 21% (2…" at bounding box center [350, 276] width 499 height 141
click at [488, 321] on div "Base imponible % IVA Cuota IVA 11,00 € Seleccione un % IVA 21% (21%) IVA 21% (2…" at bounding box center [350, 276] width 499 height 141
click at [354, 443] on button "Añadir retención" at bounding box center [350, 436] width 120 height 29
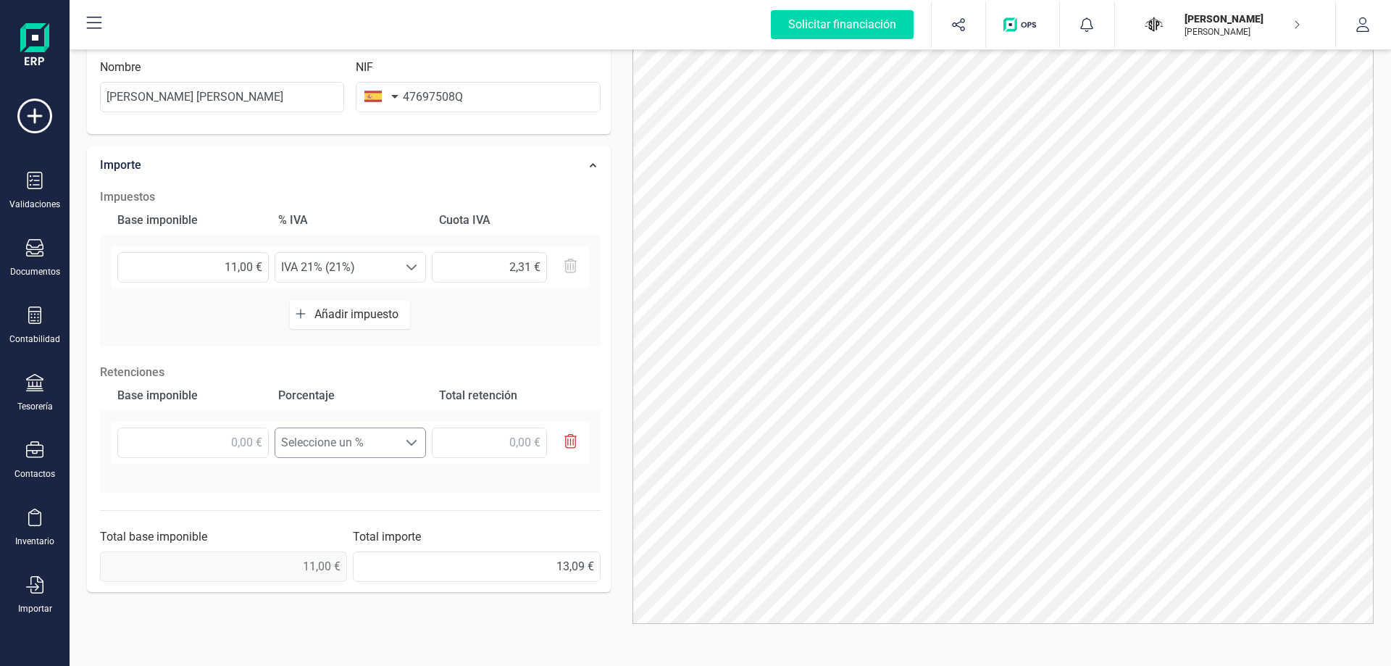
click at [390, 443] on span "Seleccione un %" at bounding box center [336, 442] width 122 height 29
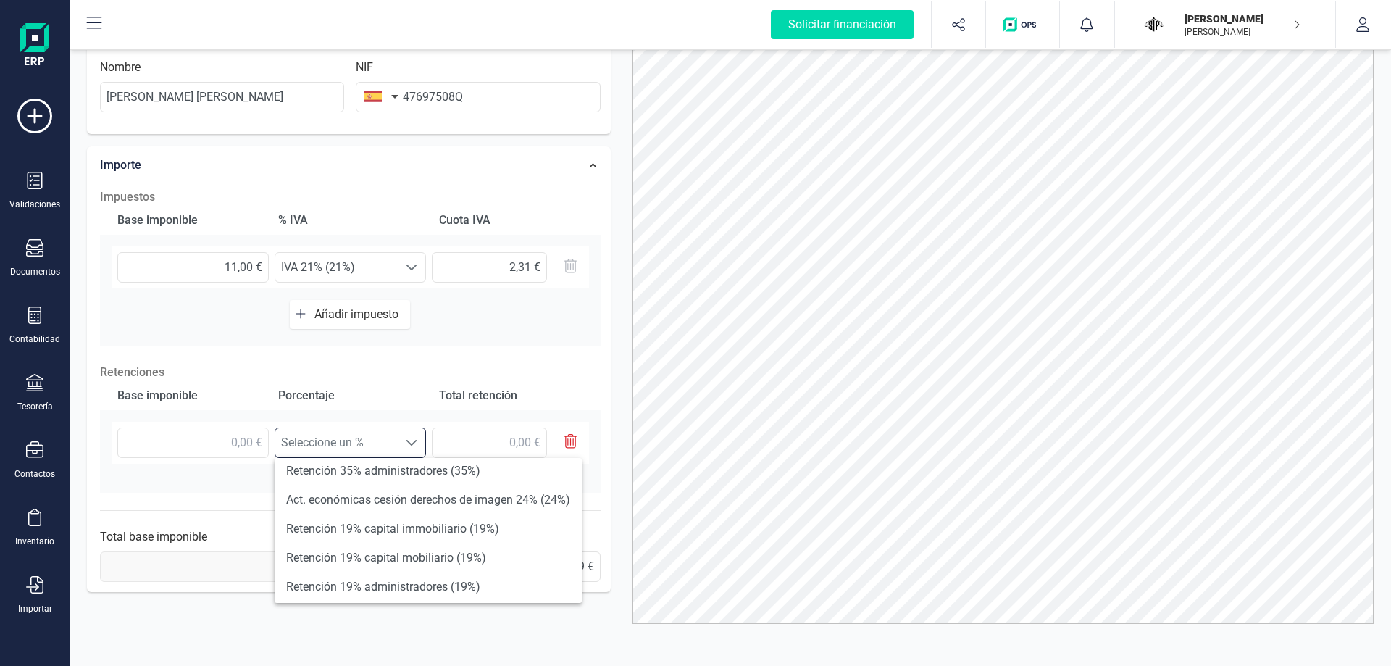
scroll to position [0, 0]
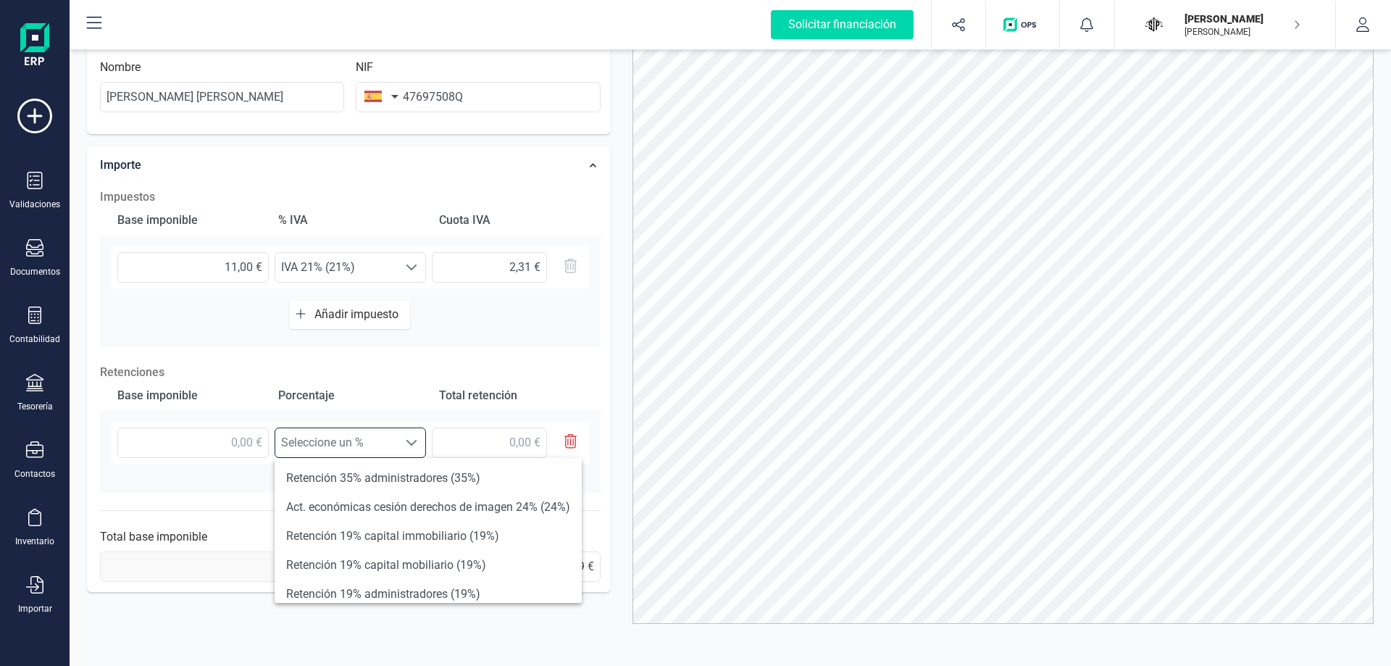
click at [456, 341] on div "Base imponible % IVA Cuota IVA 11,00 € Seleccione un % IVA 21% (21%) IVA 21% (2…" at bounding box center [350, 276] width 500 height 141
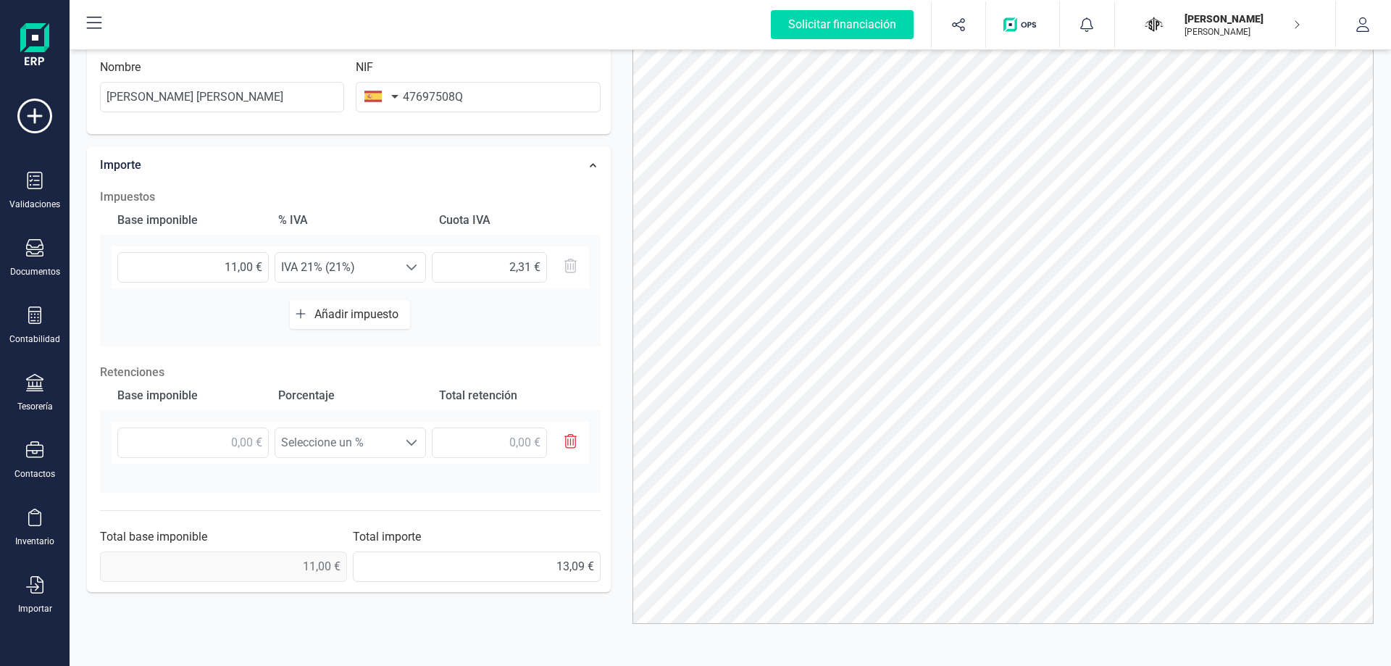
click at [383, 316] on span "Añadir impuesto" at bounding box center [359, 314] width 90 height 14
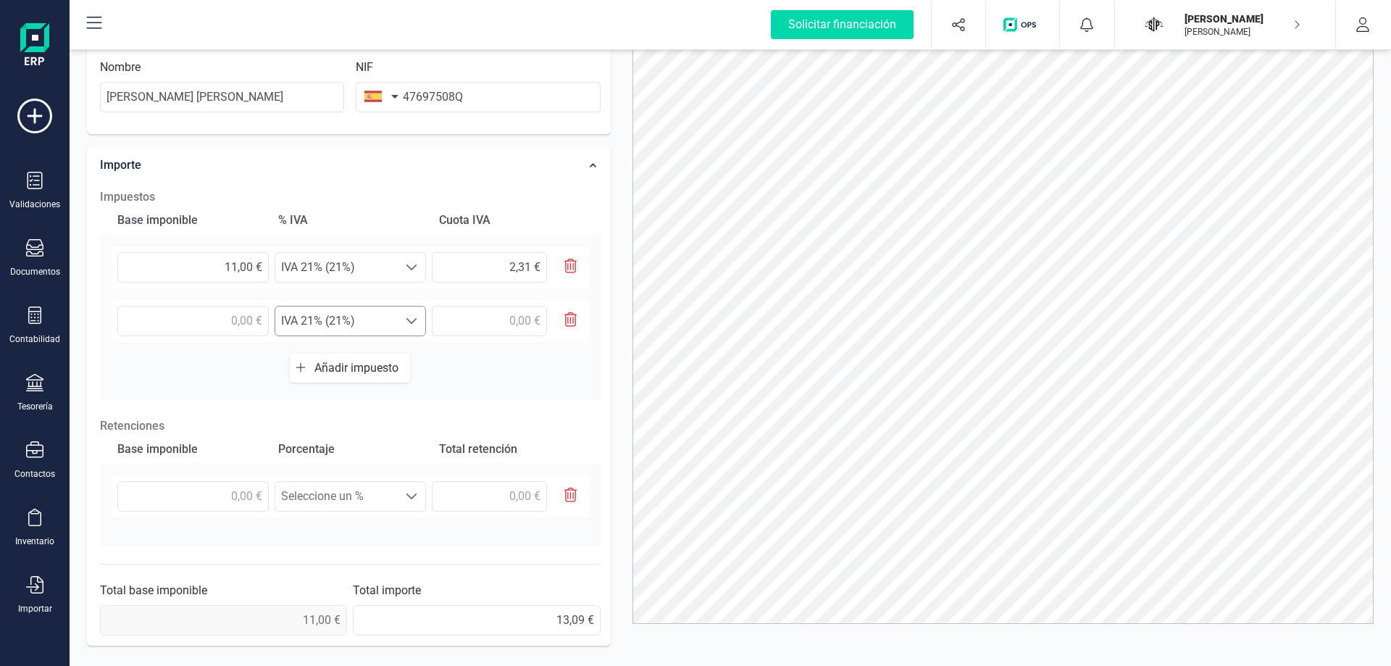
click at [384, 282] on span "IVA 21% (21%)" at bounding box center [336, 267] width 122 height 29
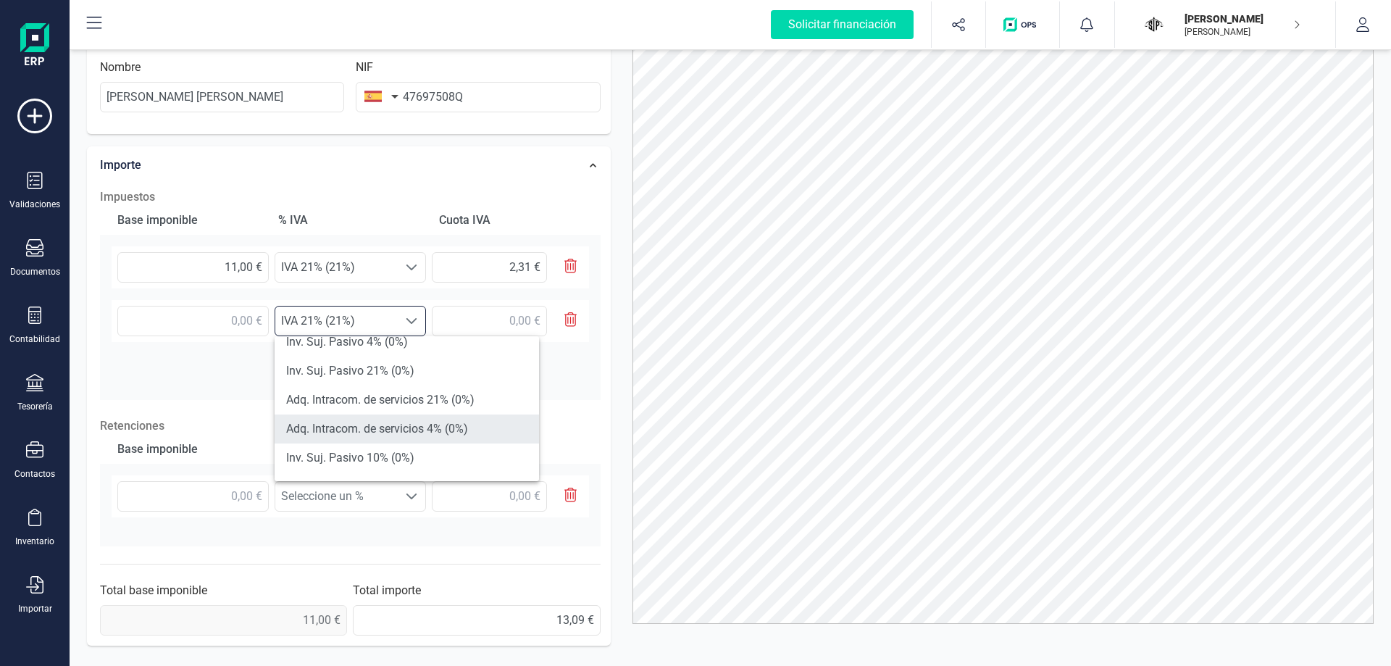
scroll to position [533, 0]
click at [442, 431] on li "Inv. Suj. Pasivo 10% (0%)" at bounding box center [407, 431] width 264 height 29
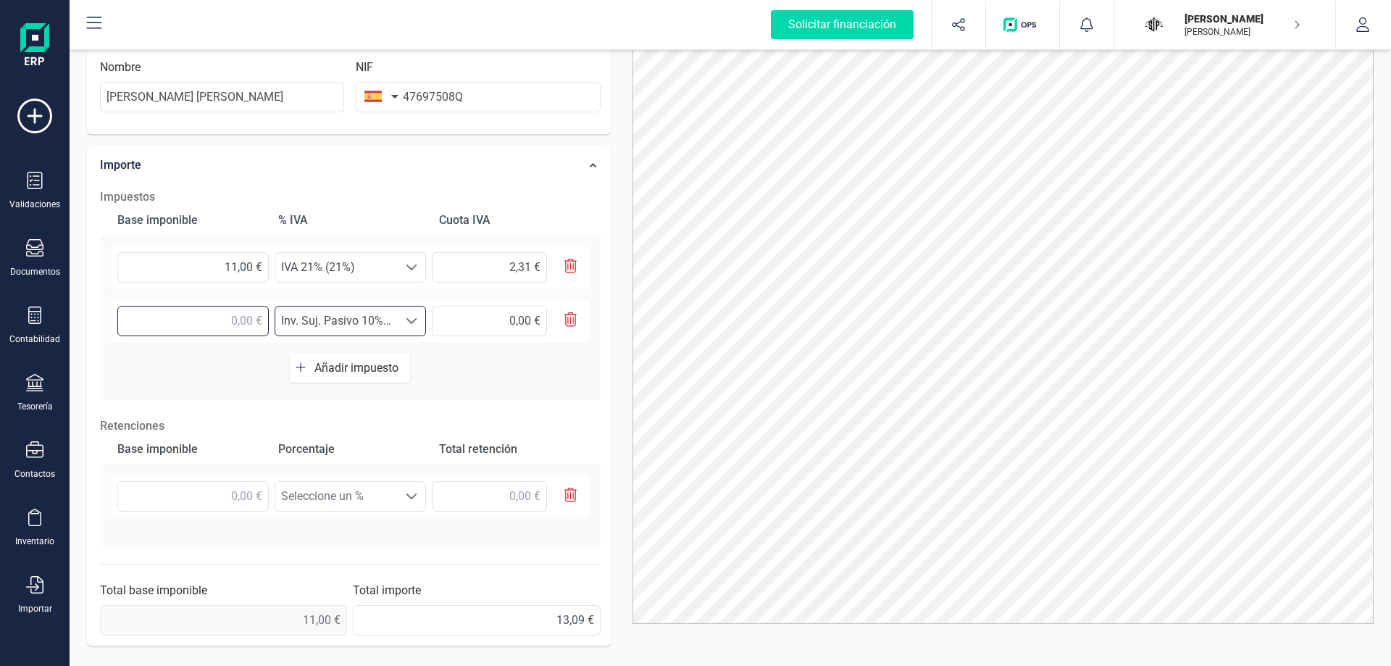
click at [219, 322] on input "text" at bounding box center [192, 321] width 151 height 30
type input "11,00 €"
click at [391, 282] on span "Inv. Suj. Pasivo 10% (0%)" at bounding box center [336, 267] width 122 height 29
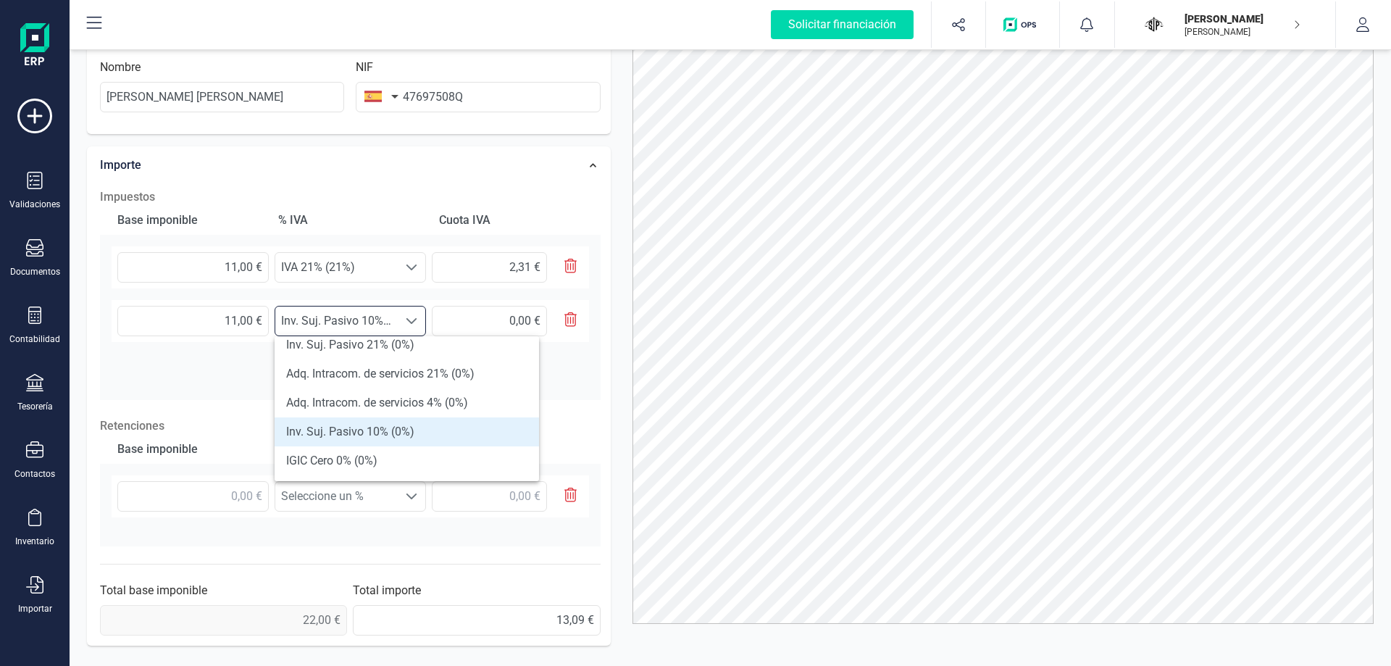
click at [170, 363] on div "Base imponible % IVA Cuota IVA 11,00 € Seleccione un % IVA 21% (21%) IVA 21% (2…" at bounding box center [350, 303] width 500 height 194
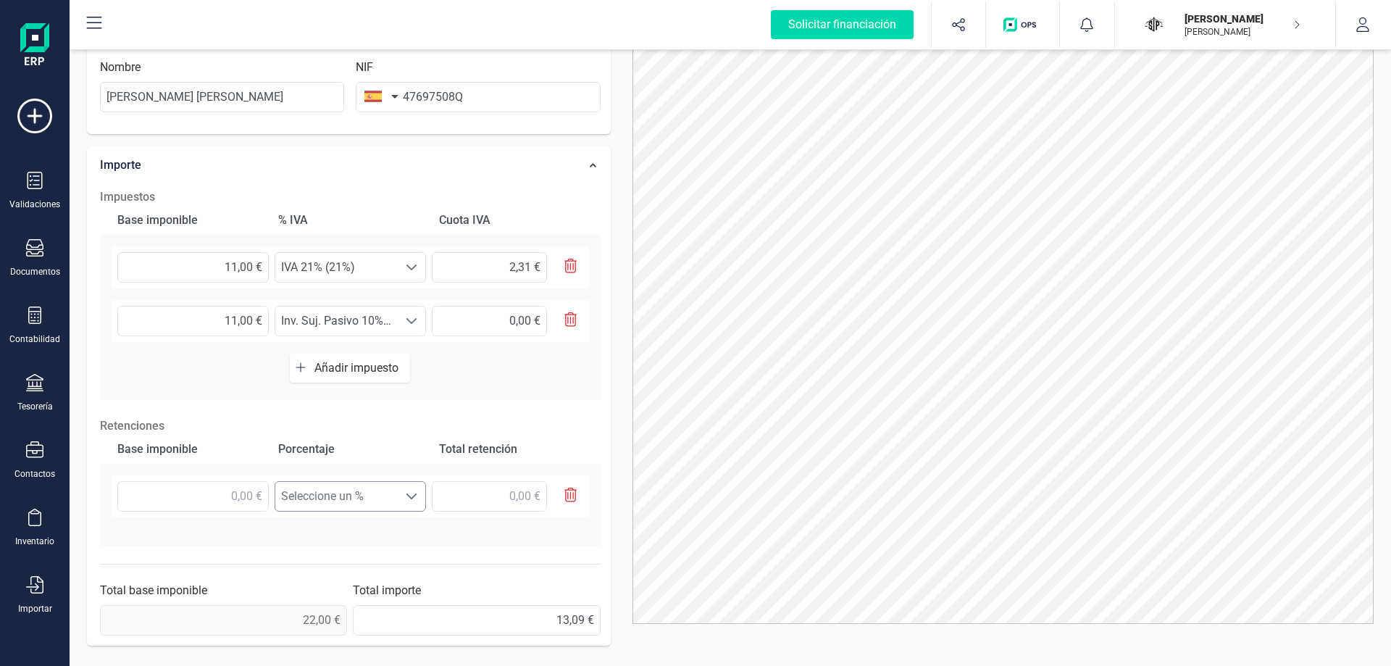
click at [374, 494] on span "Seleccione un %" at bounding box center [336, 496] width 122 height 29
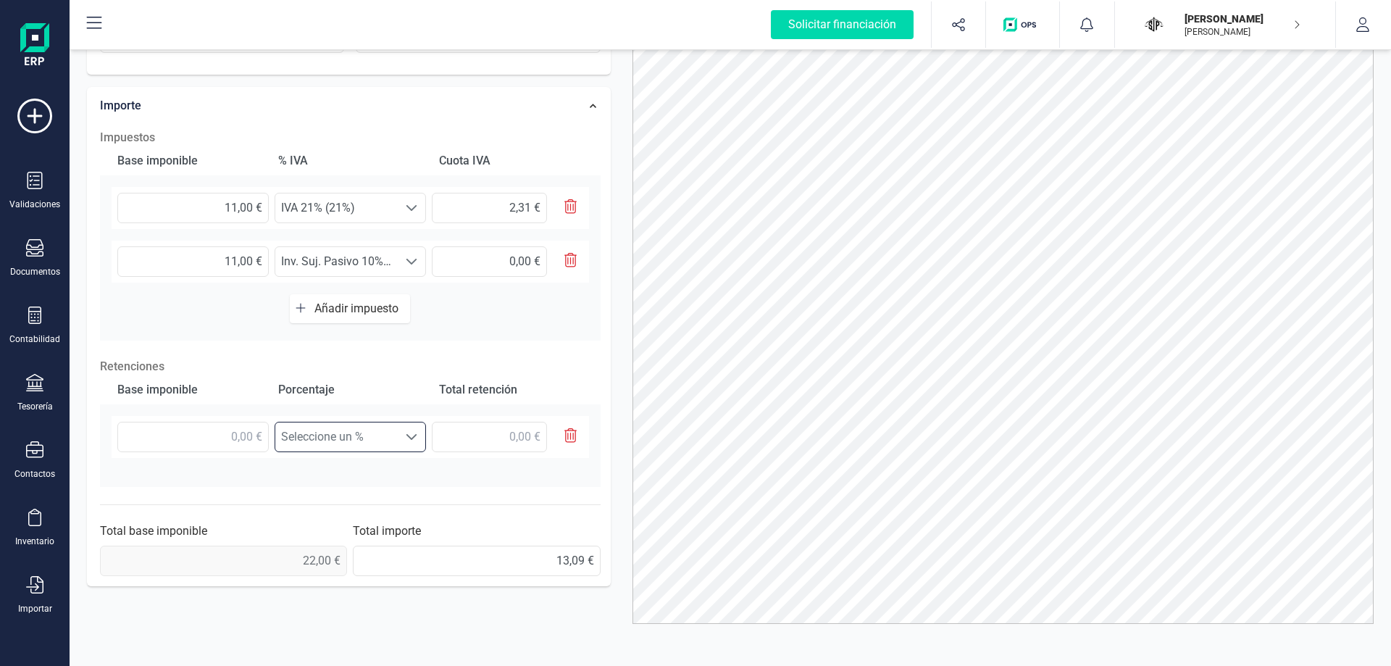
scroll to position [371, 0]
click at [411, 415] on div "Base imponible Porcentaje Total retención Seleccione un % Seleccione un %" at bounding box center [350, 430] width 500 height 112
click at [394, 432] on span "Seleccione un %" at bounding box center [336, 436] width 122 height 29
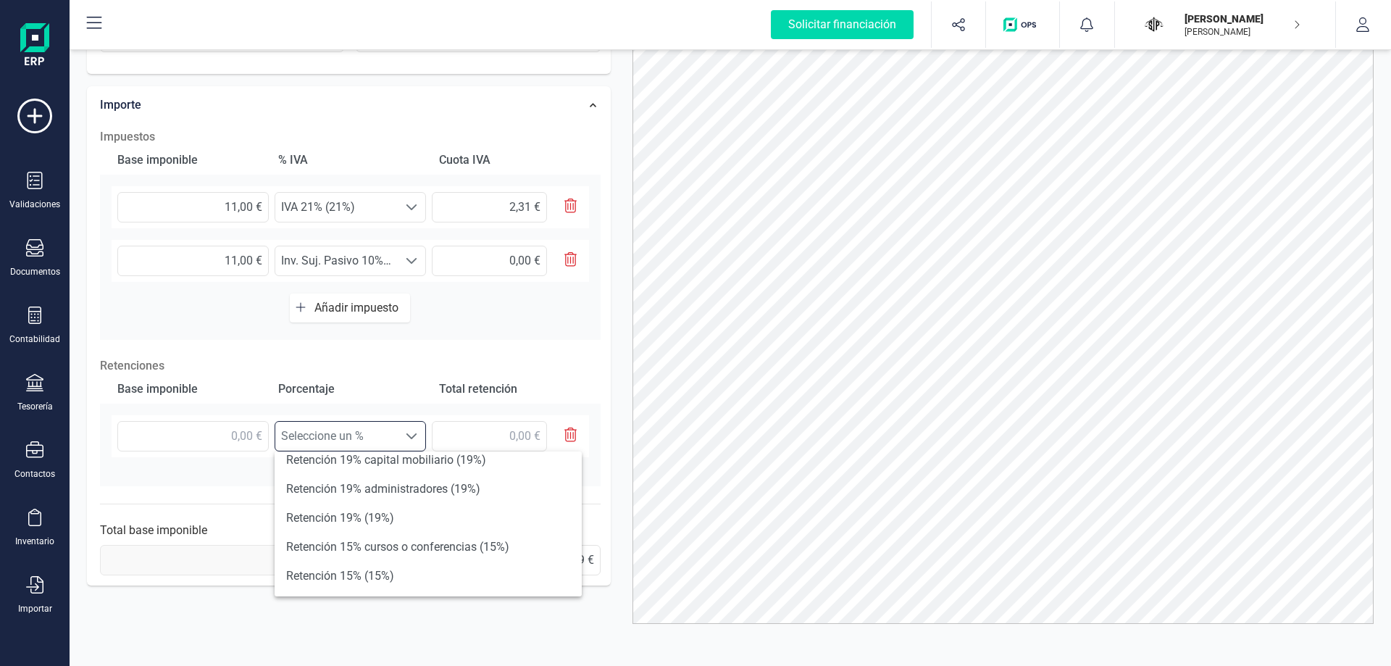
scroll to position [0, 0]
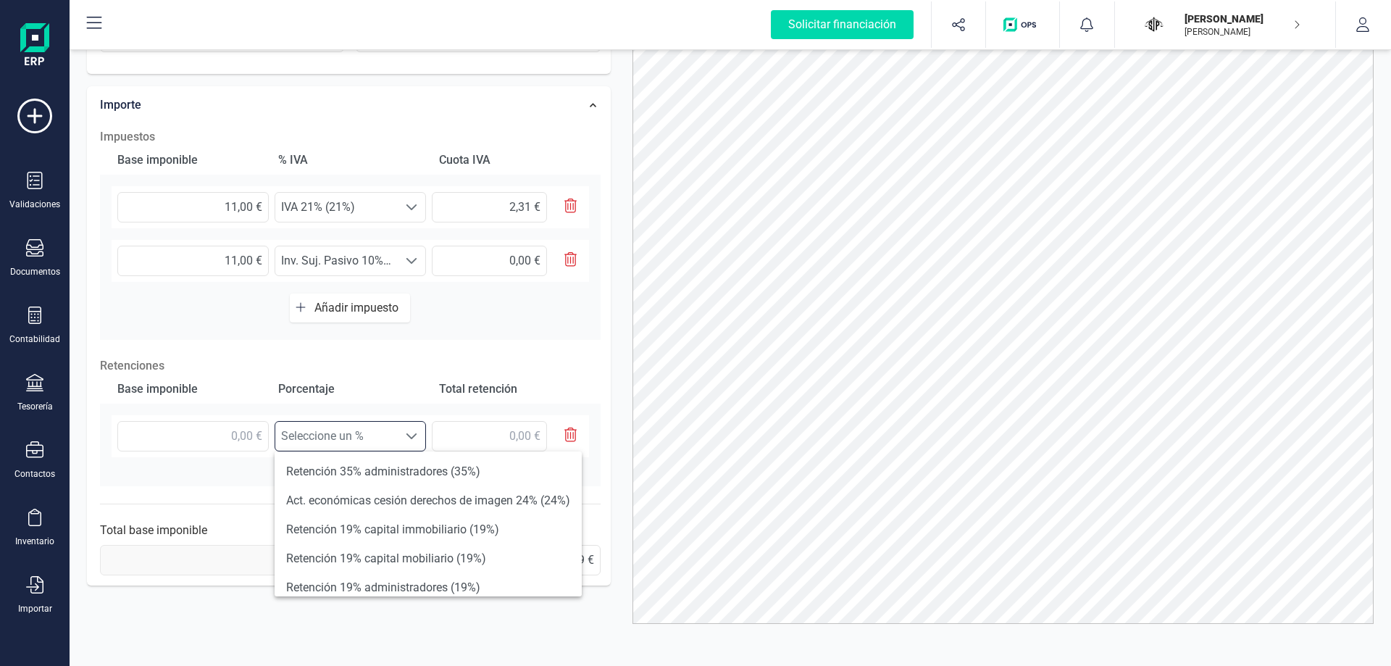
click at [583, 311] on div "Base imponible % IVA Cuota IVA 11,00 € Seleccione un % IVA 21% (21%) IVA 21% (2…" at bounding box center [350, 243] width 500 height 194
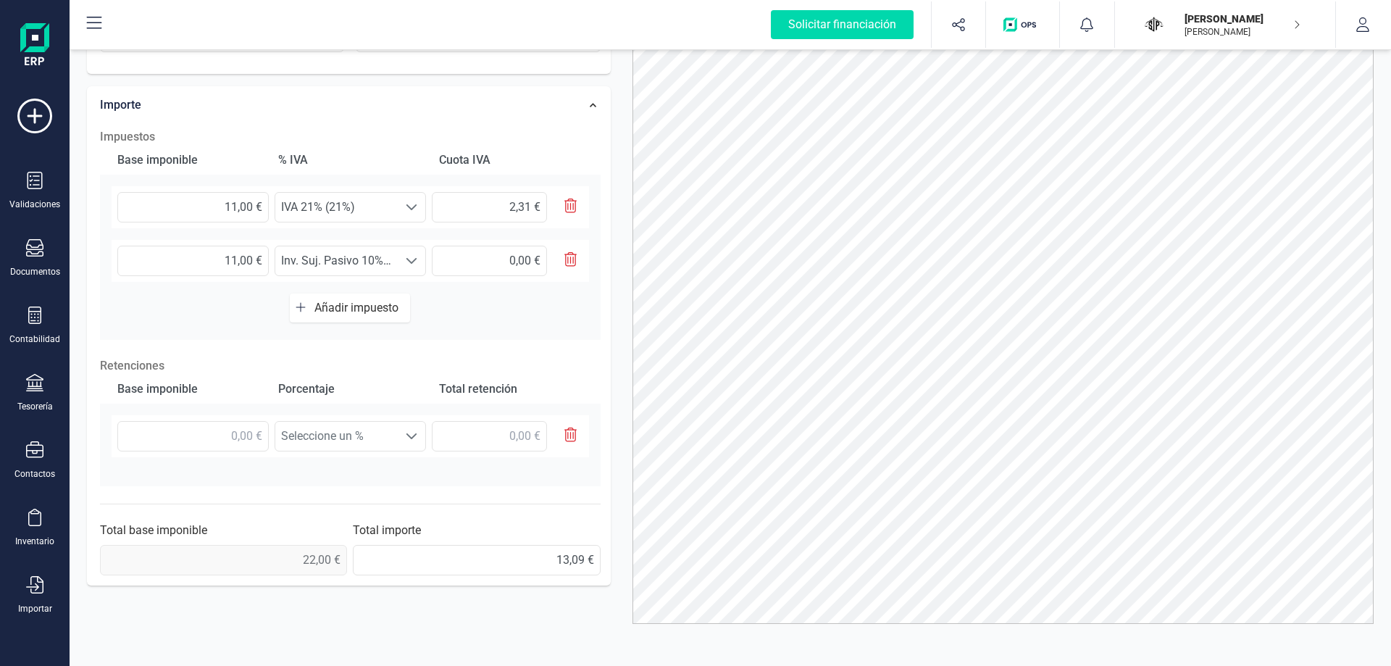
click at [569, 259] on icon "button" at bounding box center [570, 259] width 13 height 14
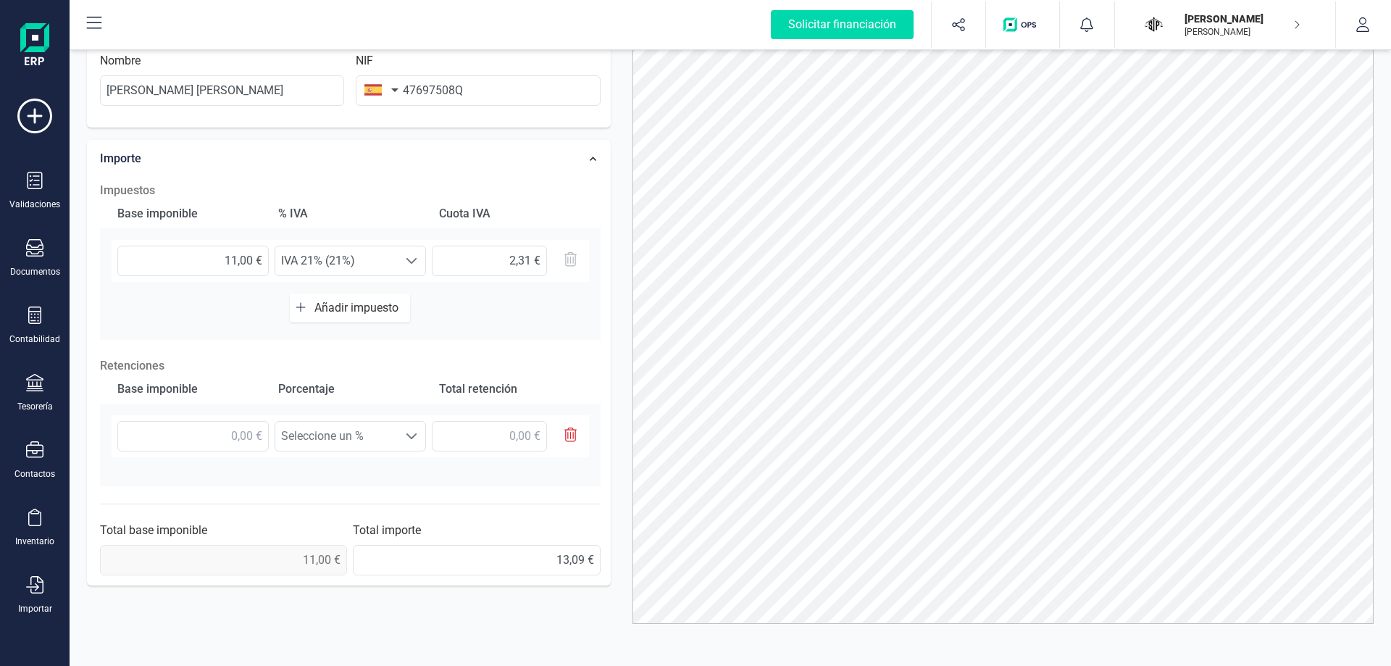
scroll to position [317, 0]
click at [416, 432] on span at bounding box center [412, 436] width 12 height 12
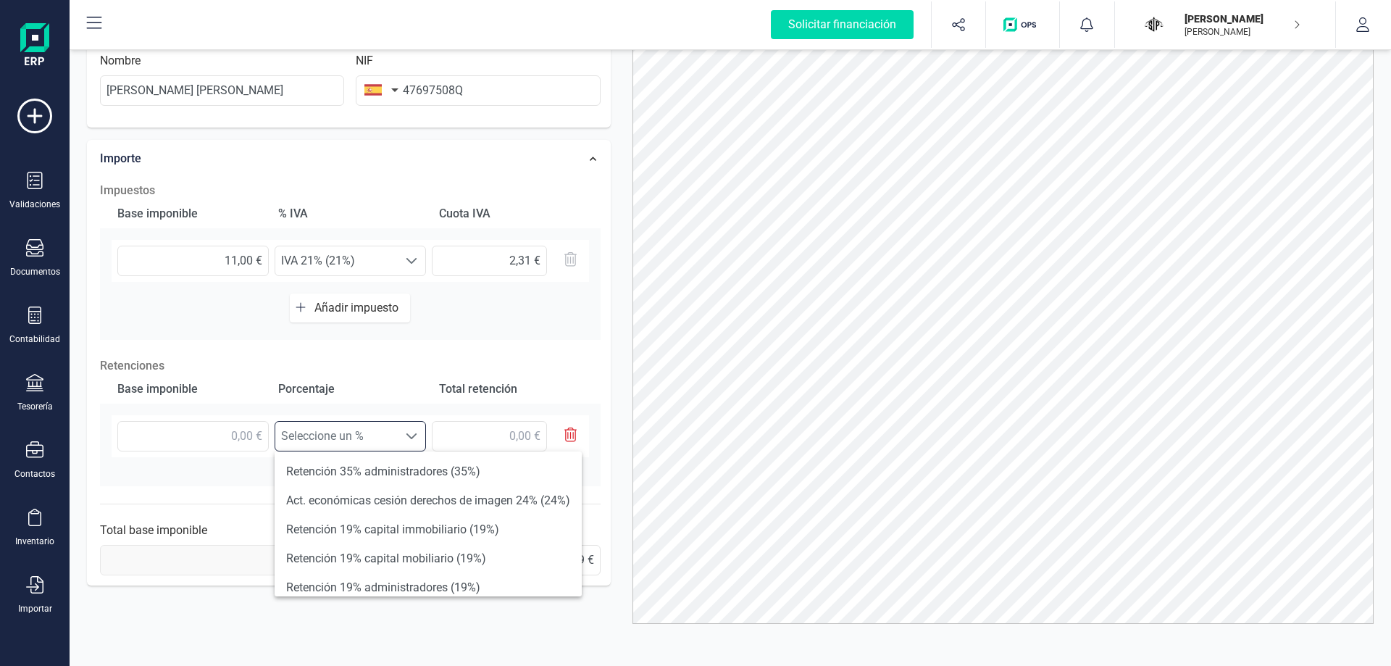
click at [372, 435] on span "Seleccione un %" at bounding box center [336, 436] width 122 height 29
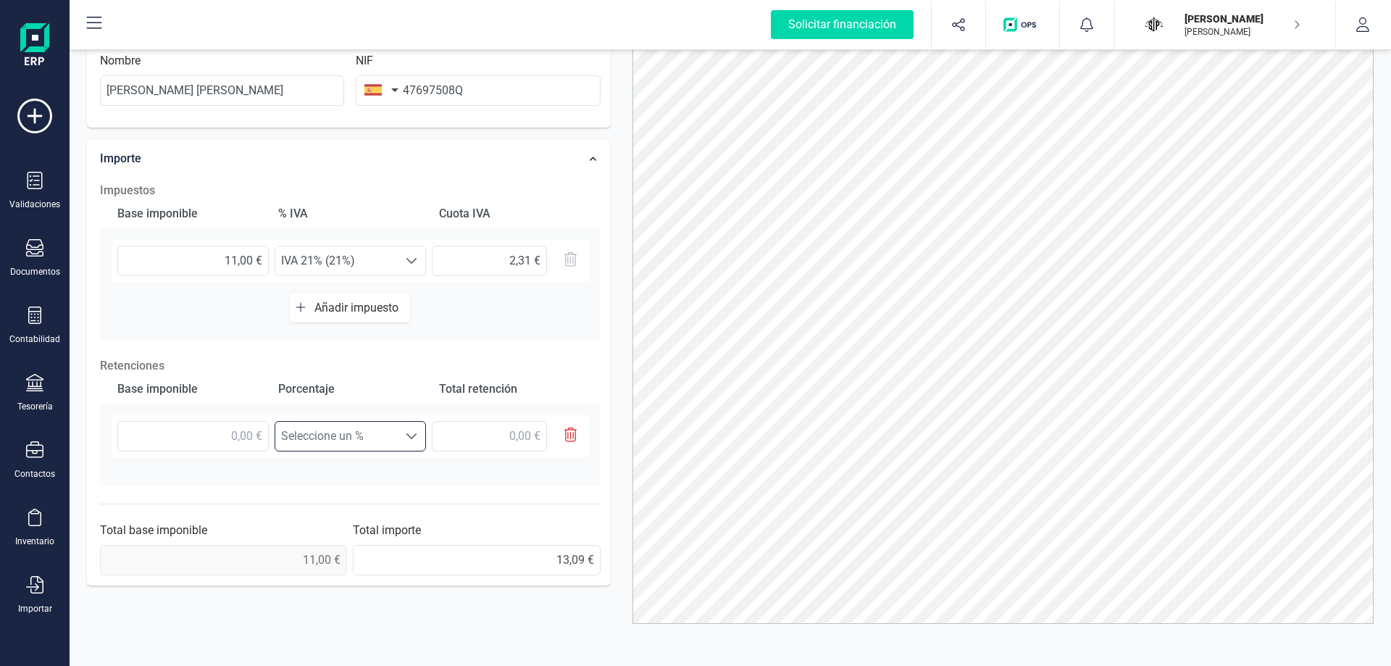
click at [376, 433] on span "Seleccione un %" at bounding box center [336, 436] width 122 height 29
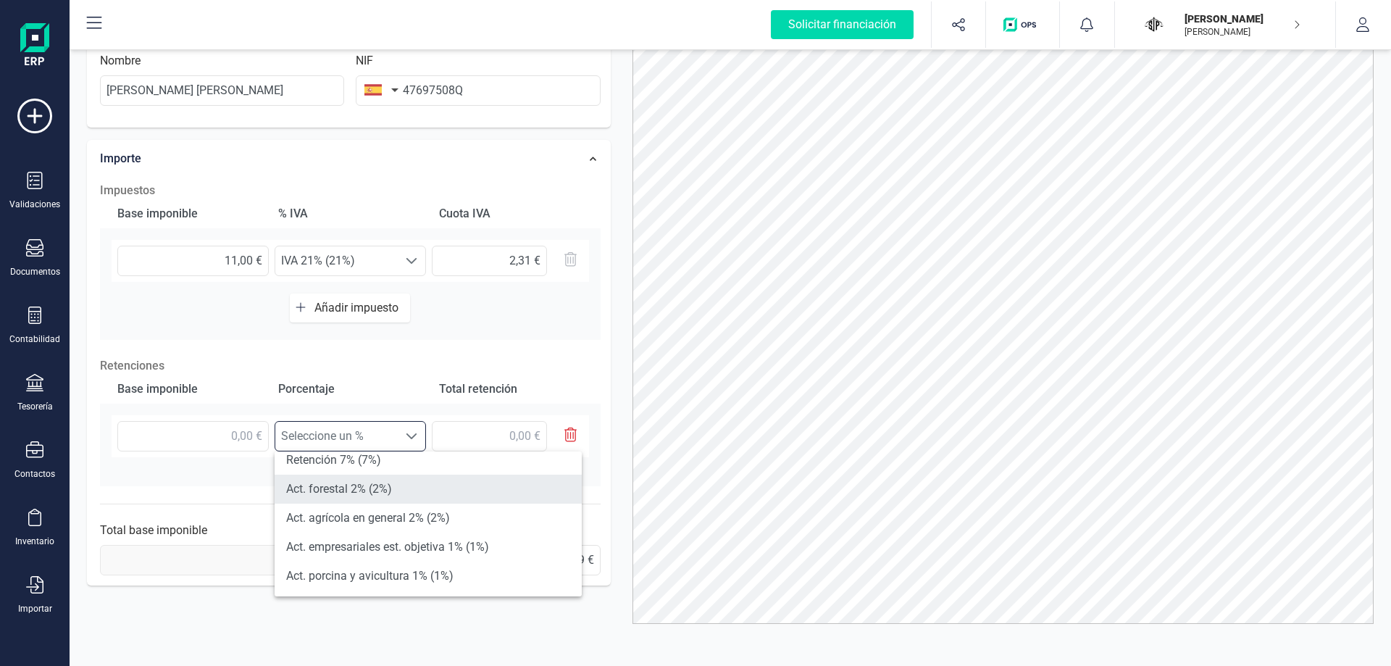
click at [440, 491] on li "Act. forestal 2% (2%)" at bounding box center [428, 488] width 307 height 29
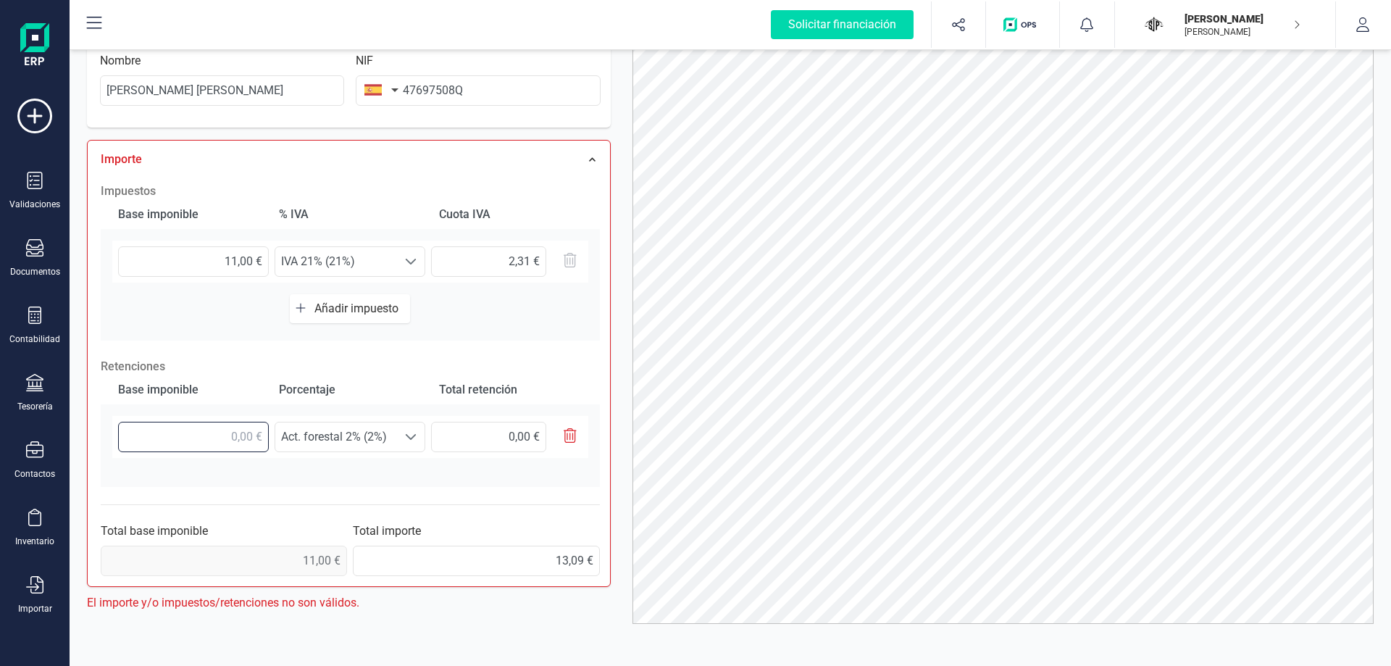
click at [222, 437] on input "text" at bounding box center [193, 437] width 151 height 30
type input "11,00 €"
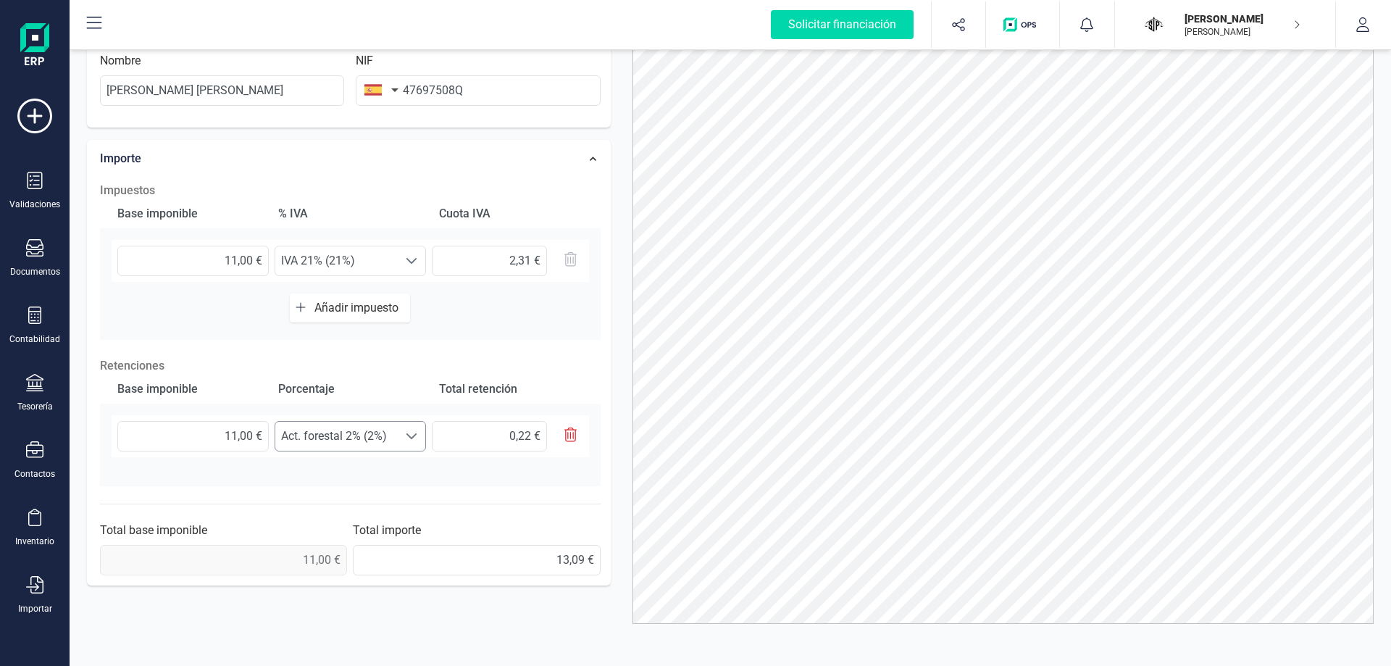
click at [314, 425] on span "Act. forestal 2% (2%)" at bounding box center [336, 436] width 122 height 29
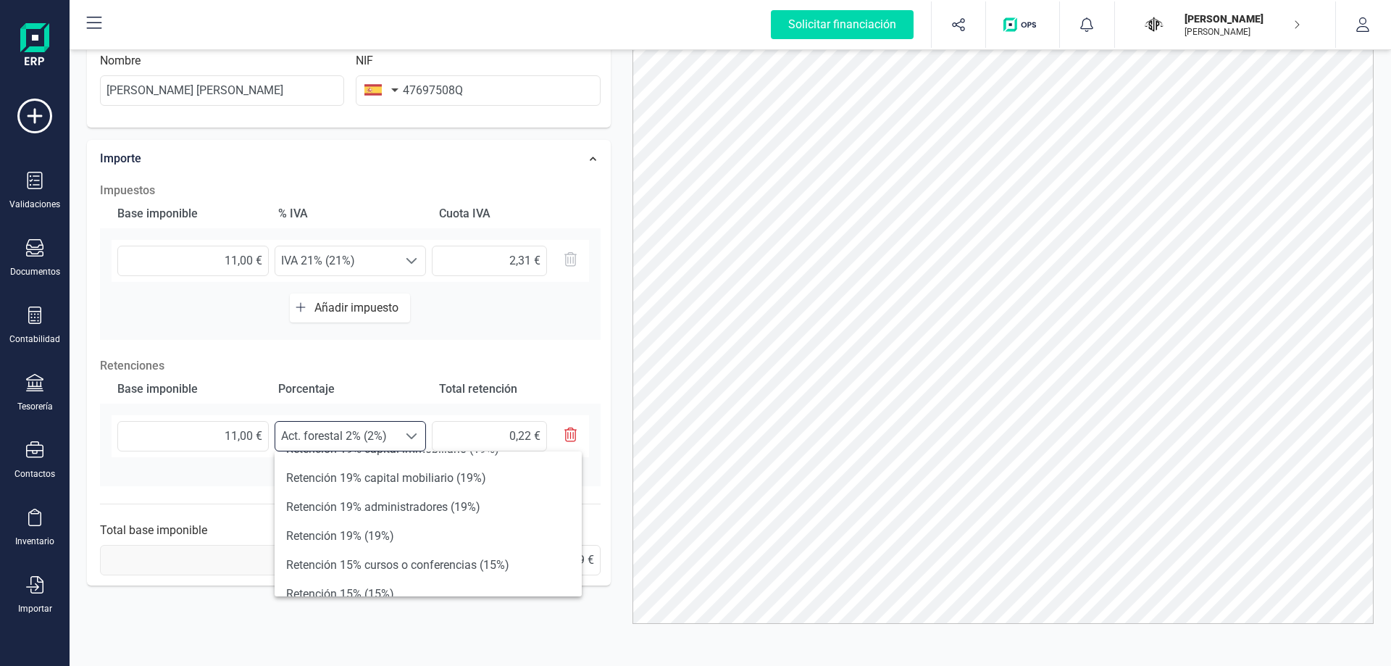
scroll to position [145, 0]
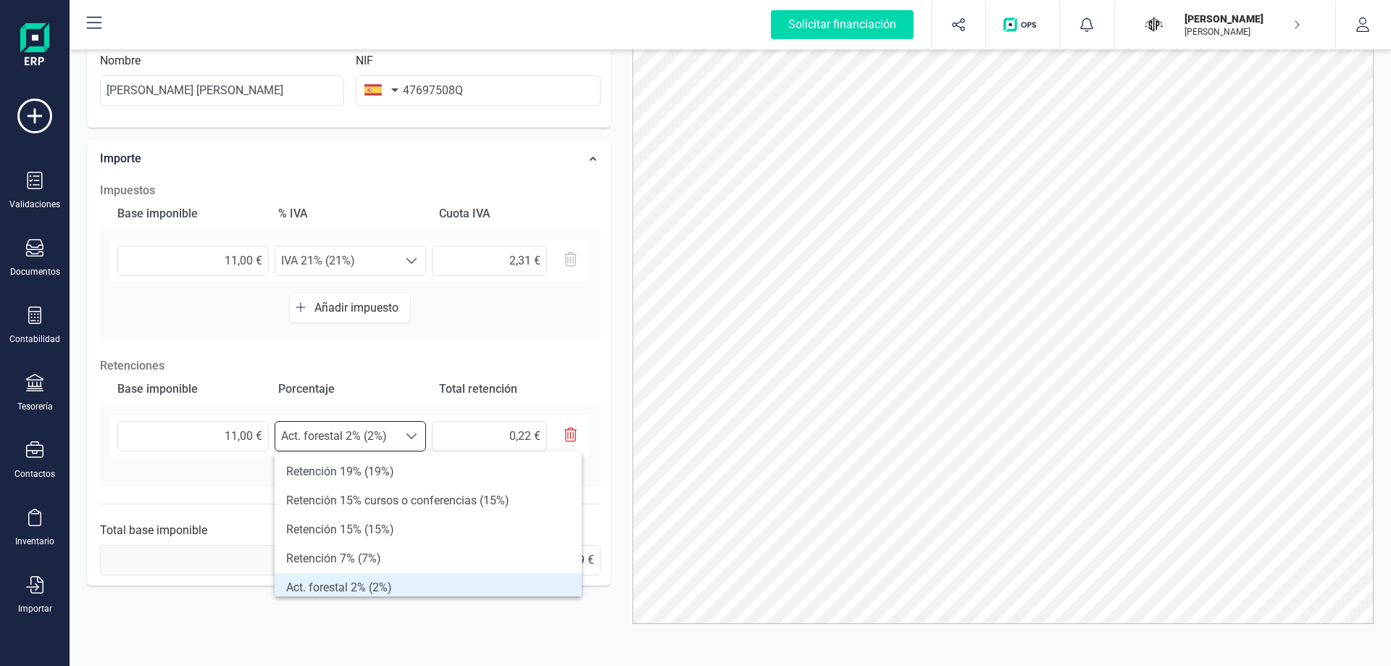
click at [572, 355] on div "Impuestos Base imponible % IVA Cuota IVA 11,00 € Seleccione un % IVA 21% (21%) …" at bounding box center [350, 379] width 515 height 408
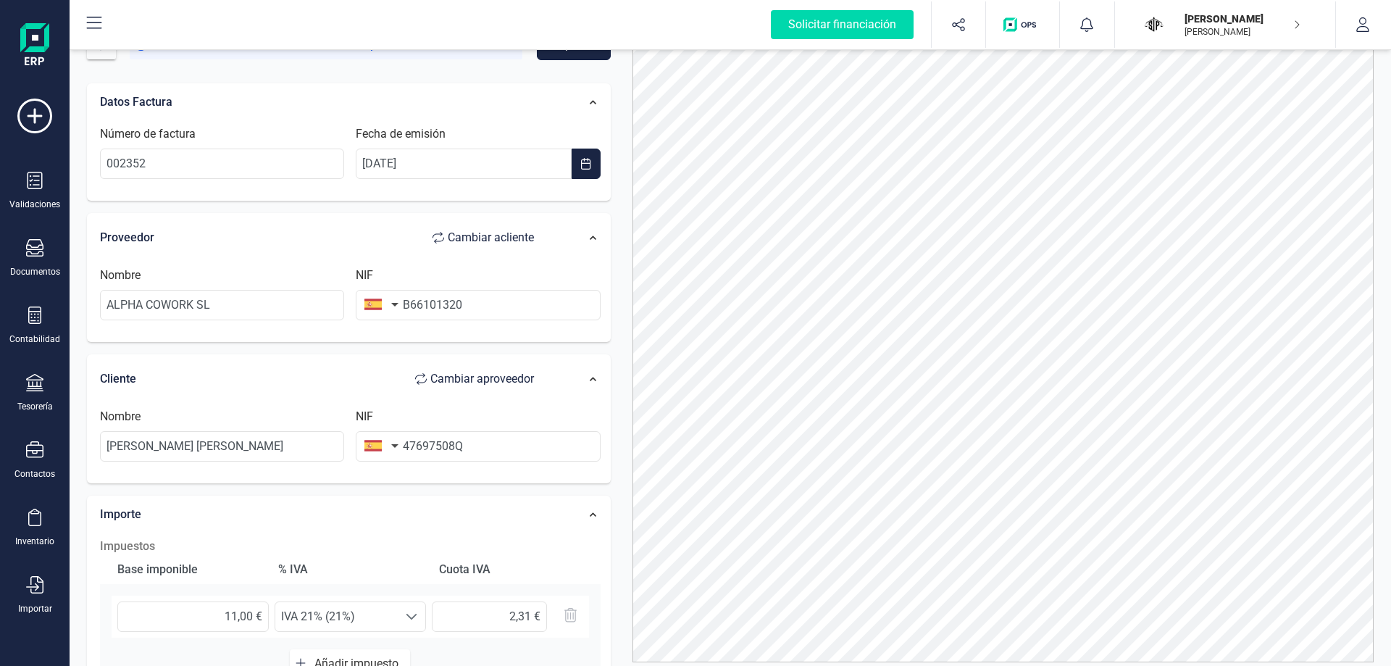
scroll to position [0, 0]
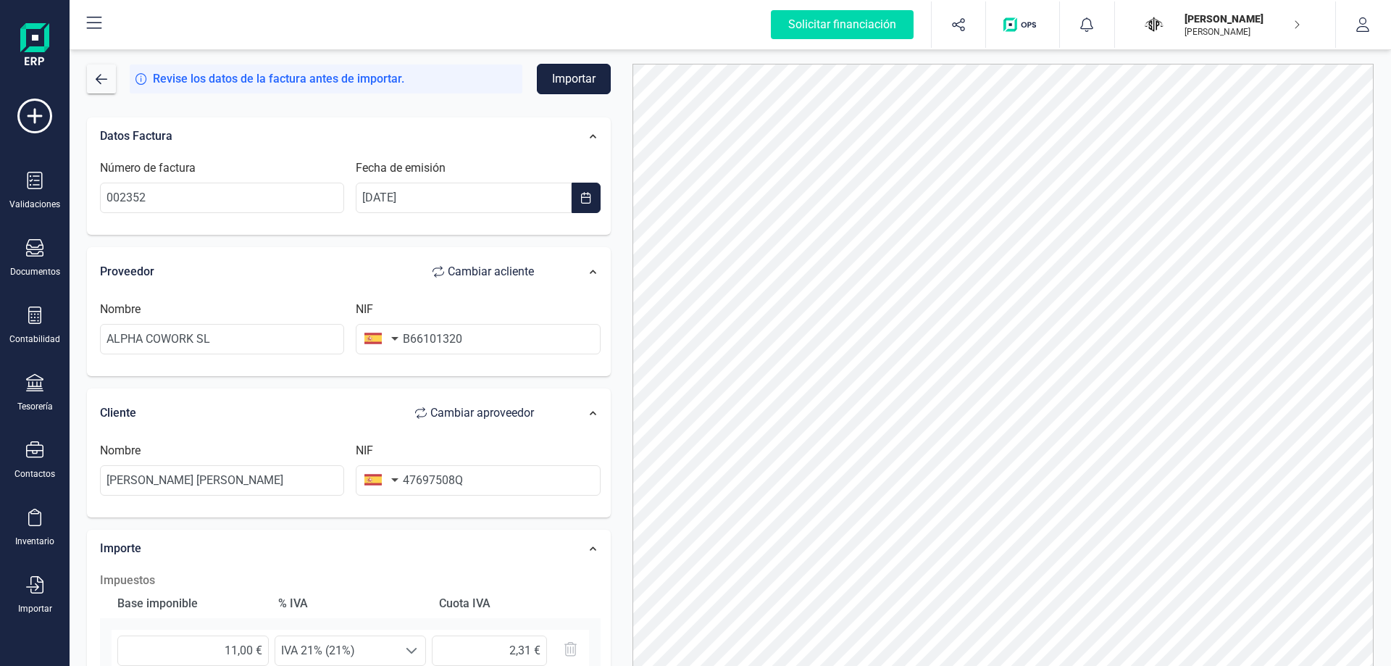
click at [580, 76] on button "Importar" at bounding box center [574, 79] width 74 height 30
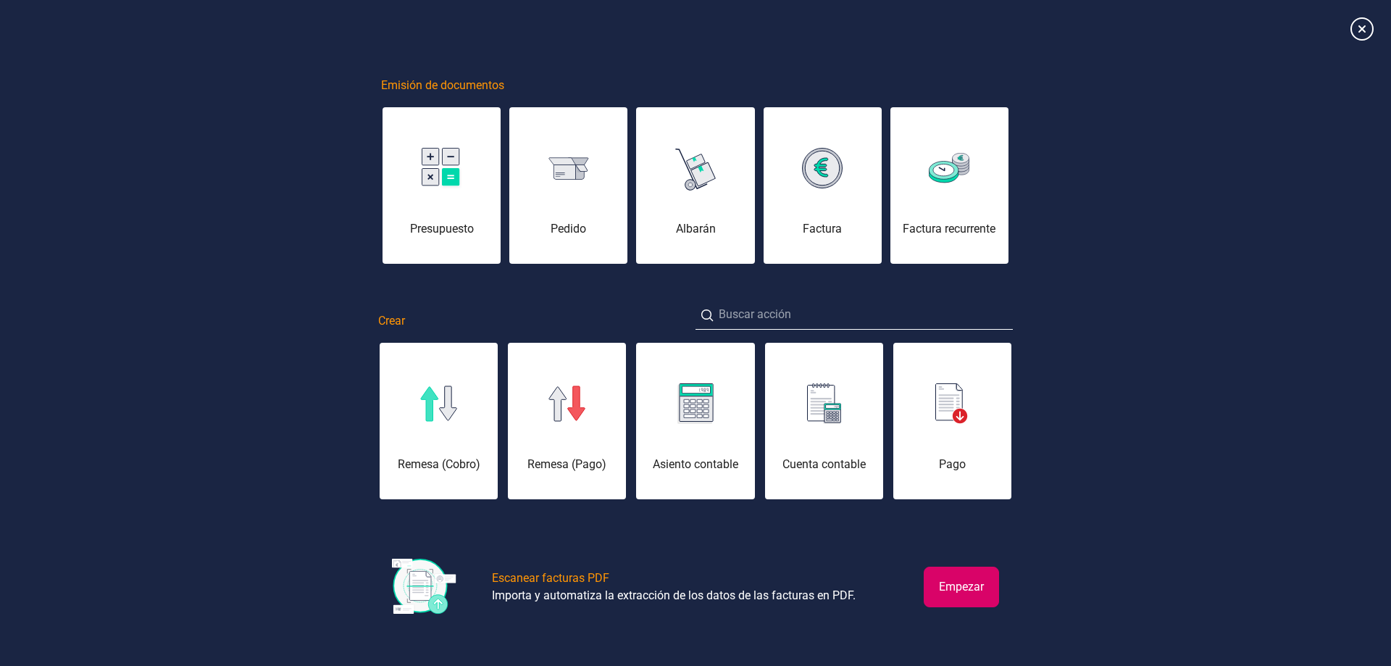
scroll to position [0, 72]
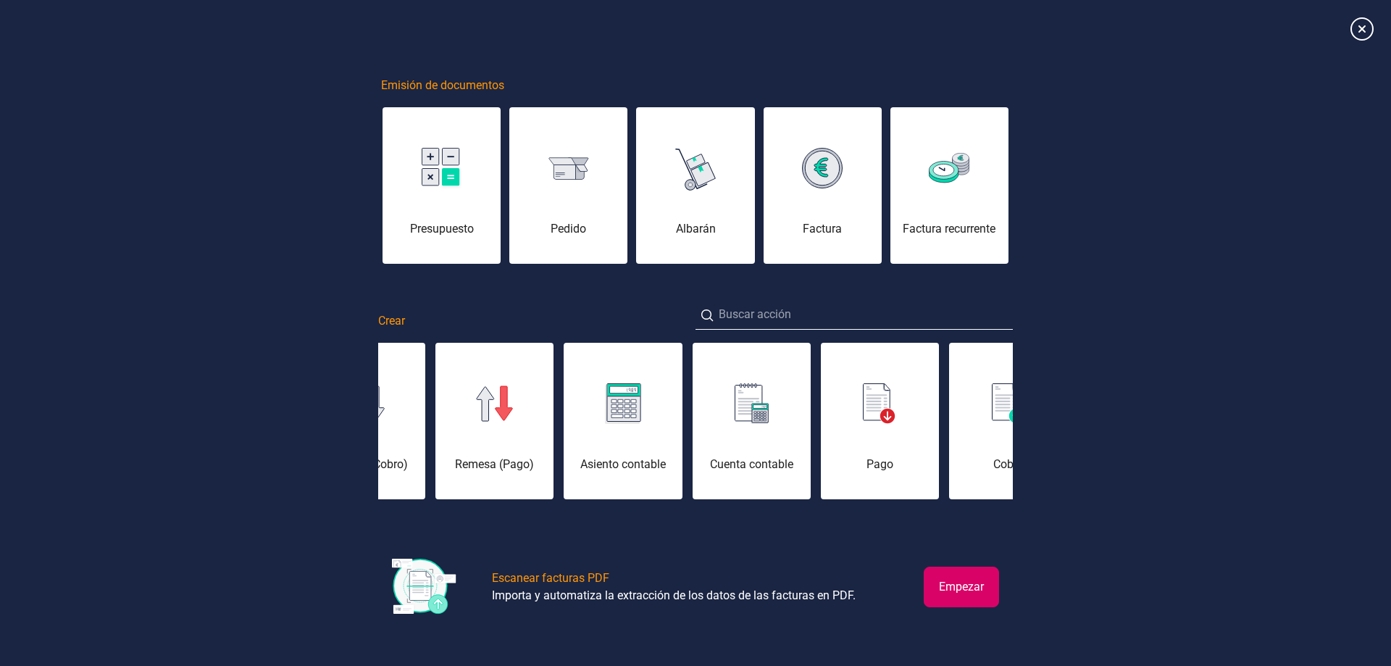
drag, startPoint x: 1008, startPoint y: 586, endPoint x: 987, endPoint y: 589, distance: 21.2
click at [989, 589] on div "Emisión de documentos Presupuesto [PERSON_NAME] Factura Factura recurrente Crea…" at bounding box center [695, 332] width 1391 height 651
click at [976, 590] on button "Empezar" at bounding box center [960, 586] width 75 height 41
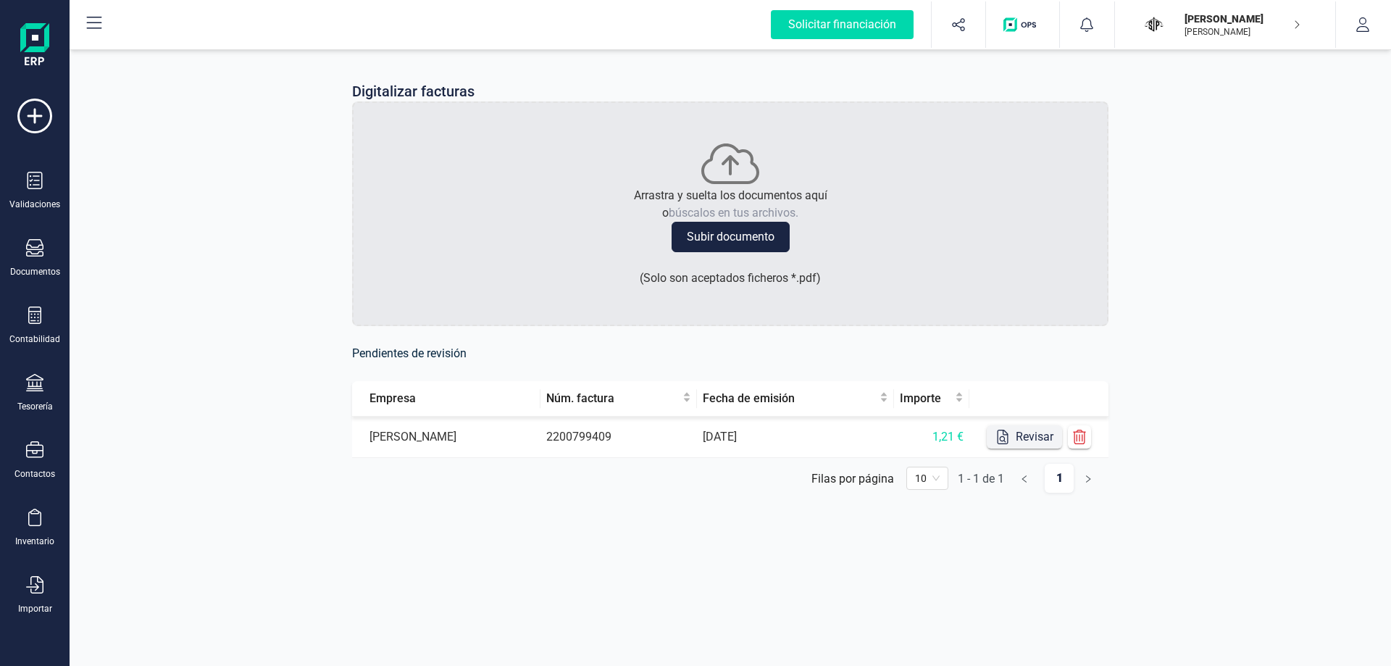
click at [1025, 434] on button "Revisar" at bounding box center [1024, 436] width 75 height 23
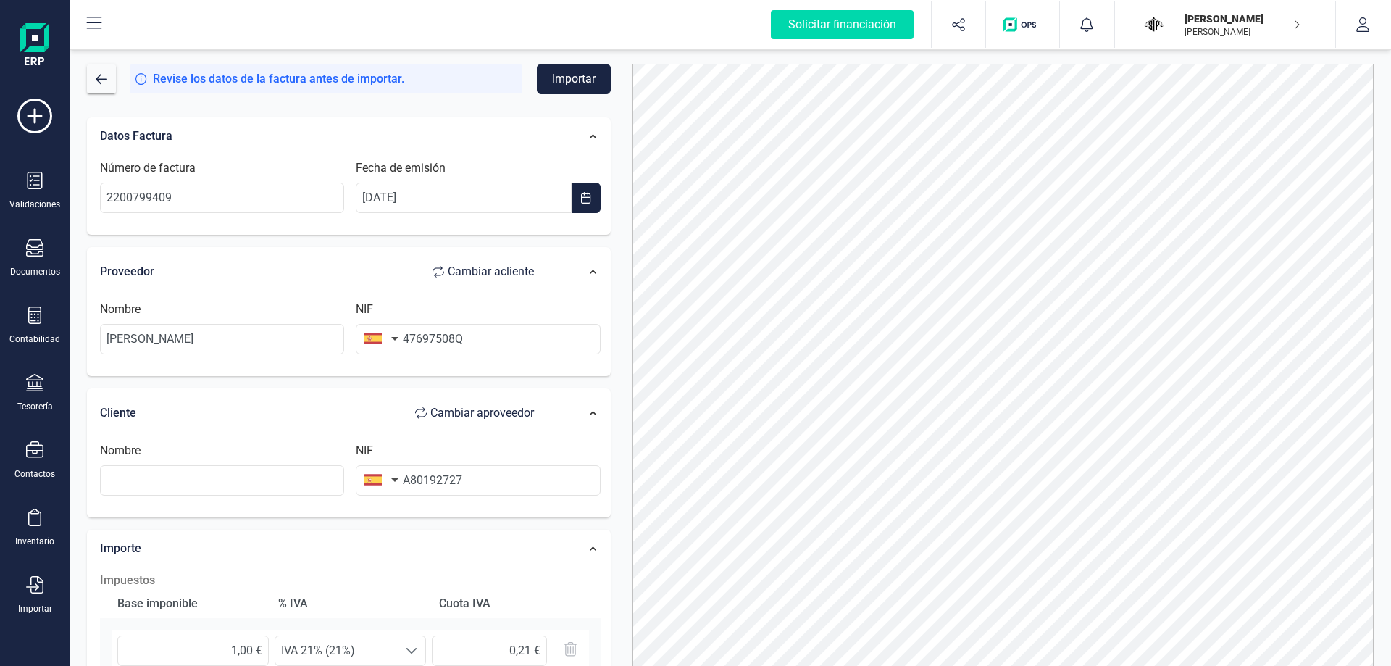
click at [514, 272] on span "Cambiar a cliente" at bounding box center [491, 271] width 86 height 17
type input "A80192727"
type input "[PERSON_NAME]"
type input "47697508Q"
click at [167, 343] on input "text" at bounding box center [222, 339] width 244 height 30
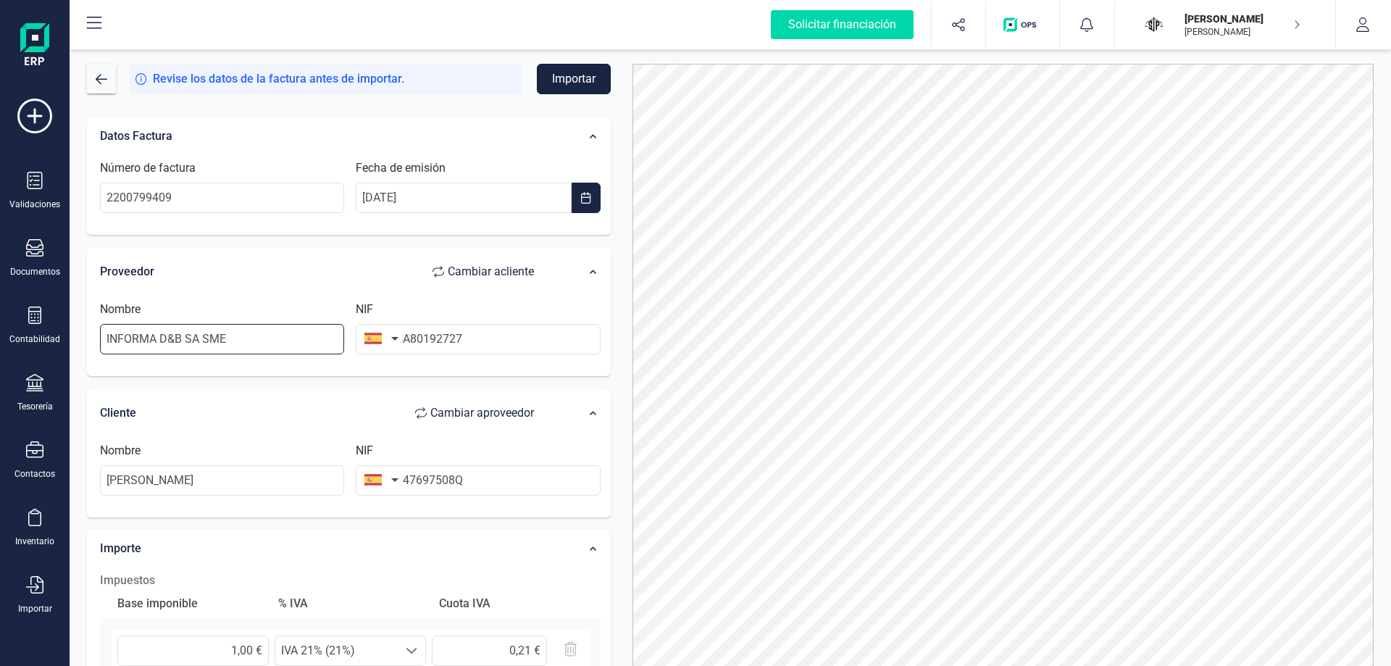
type input "INFORMA D&B SA SME"
click at [579, 77] on button "Importar" at bounding box center [574, 79] width 74 height 30
